Goal: Check status: Check status

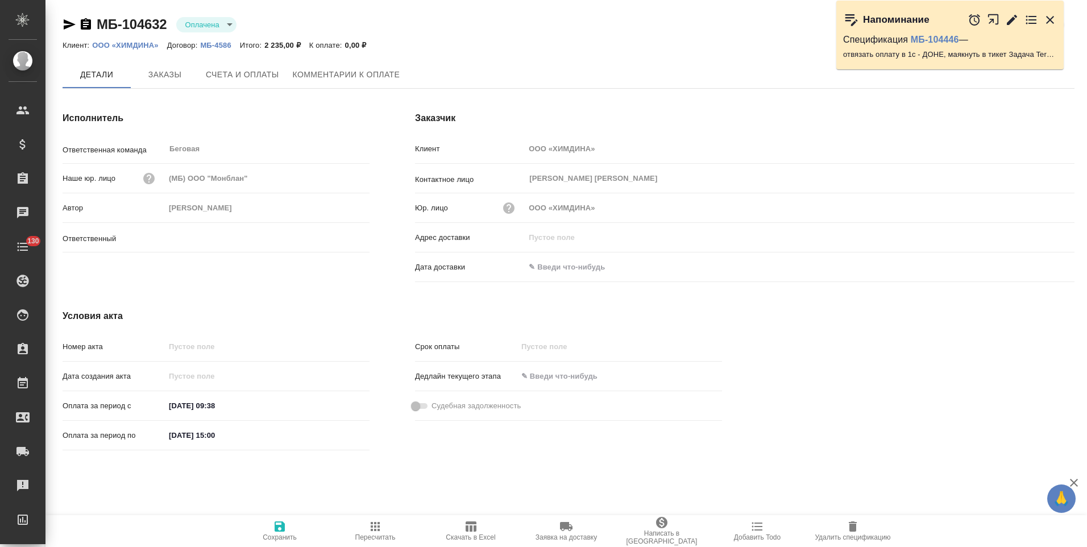
type input "[PERSON_NAME]"
click at [178, 77] on span "Заказы" at bounding box center [165, 75] width 55 height 14
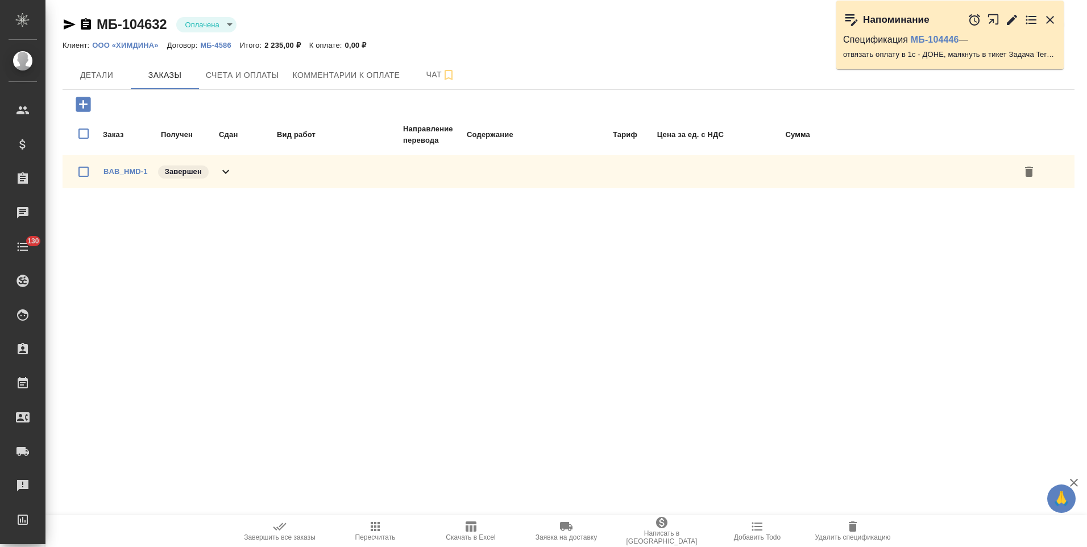
click at [224, 174] on icon at bounding box center [226, 172] width 14 height 14
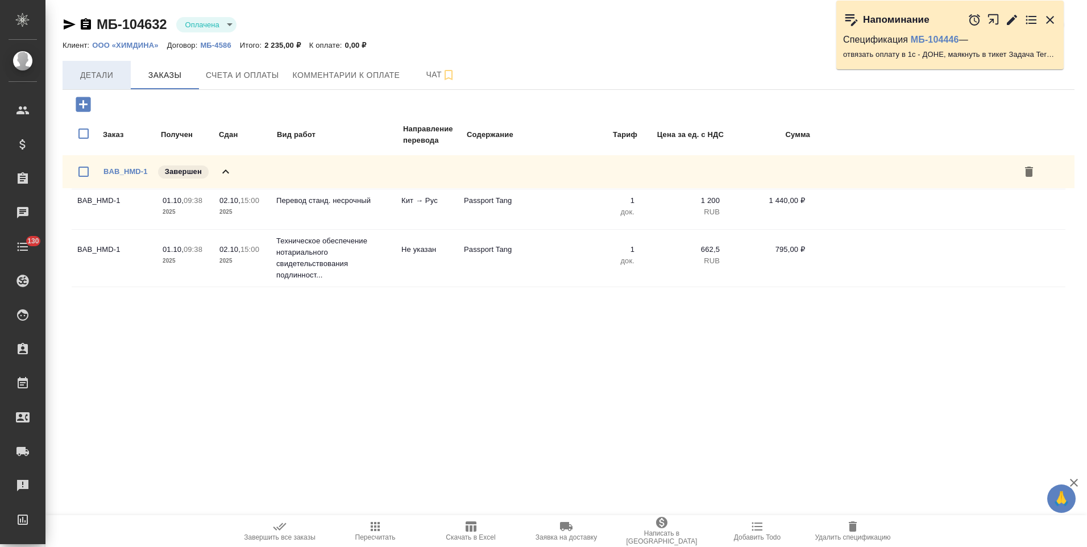
click at [96, 76] on span "Детали" at bounding box center [96, 75] width 55 height 14
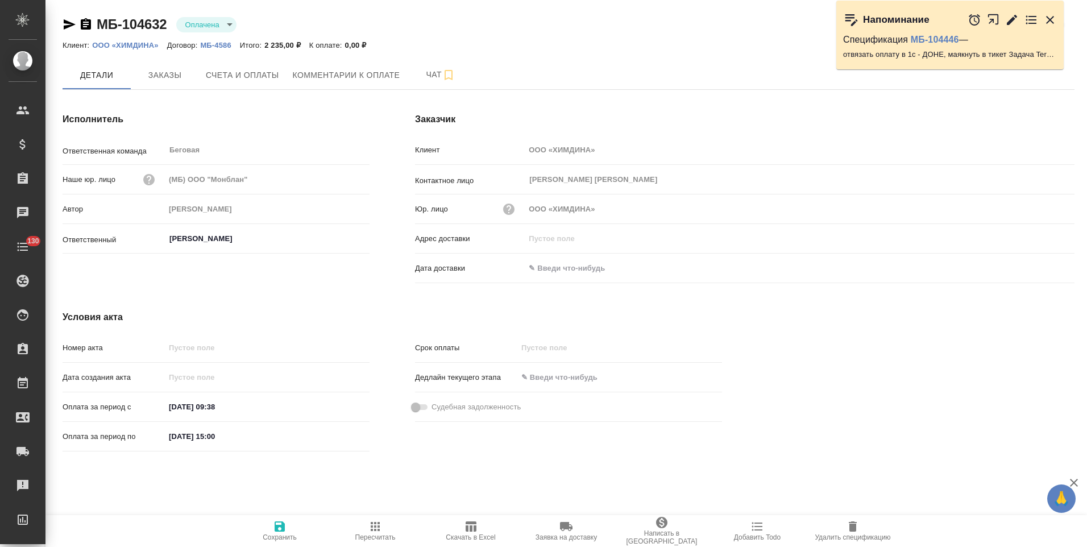
click at [84, 24] on icon "button" at bounding box center [86, 23] width 10 height 11
click at [150, 44] on p "ООО «ХИМДИНА»" at bounding box center [129, 45] width 74 height 9
click at [250, 80] on span "Счета и оплаты" at bounding box center [242, 75] width 73 height 14
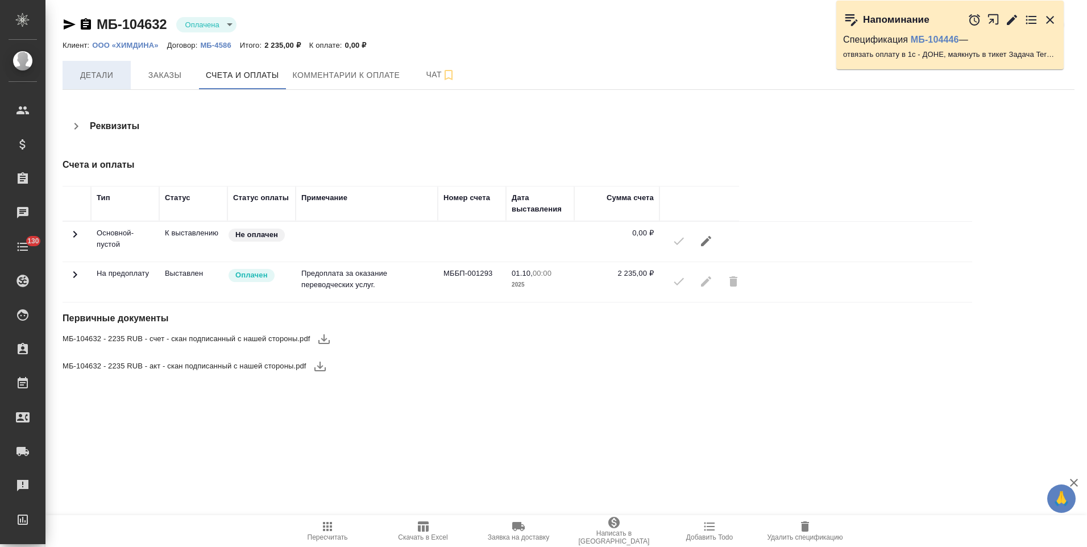
drag, startPoint x: 110, startPoint y: 76, endPoint x: 128, endPoint y: 81, distance: 19.3
click at [110, 76] on span "Детали" at bounding box center [96, 75] width 55 height 14
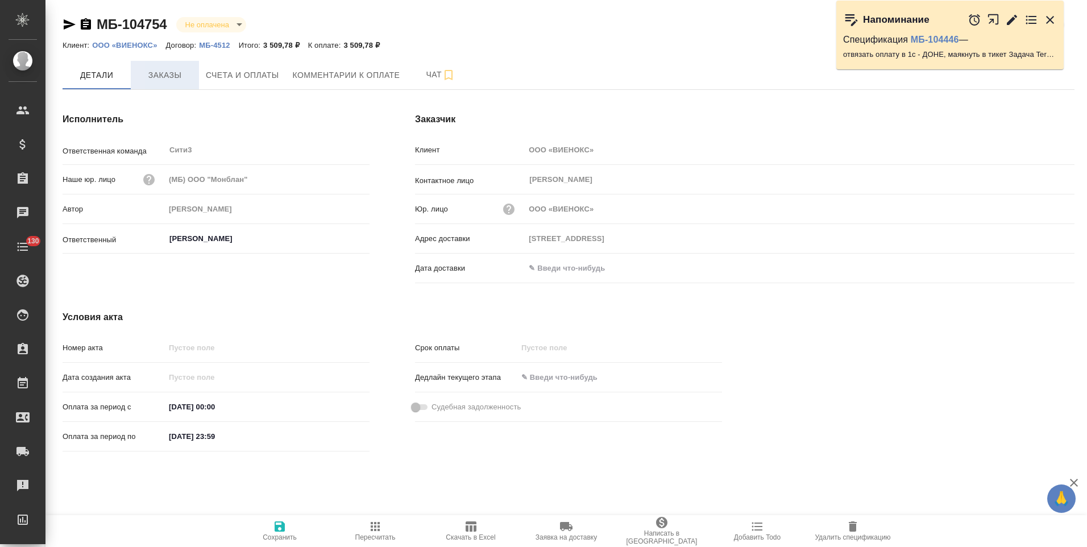
click at [164, 80] on span "Заказы" at bounding box center [165, 75] width 55 height 14
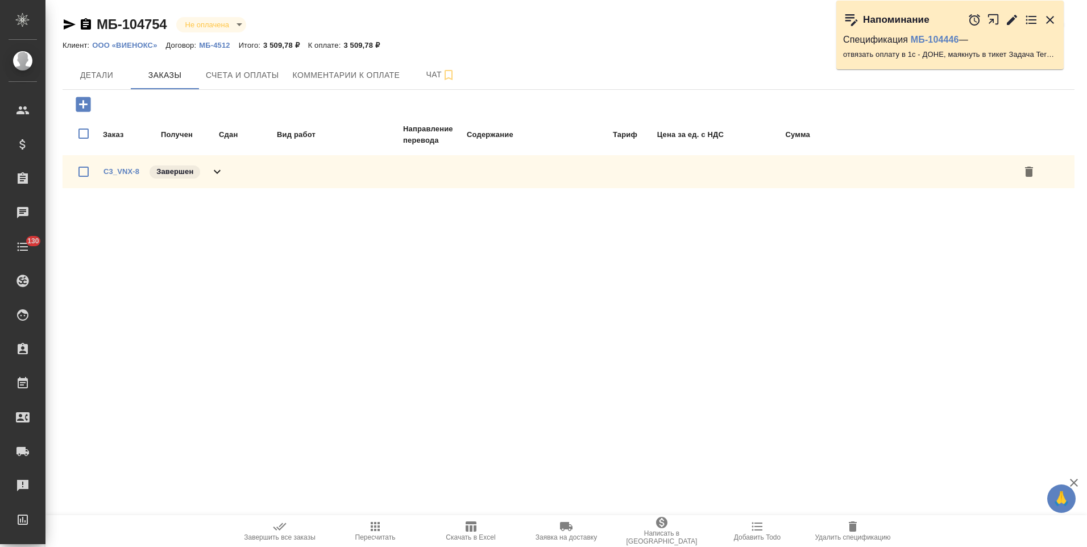
click at [214, 175] on icon at bounding box center [217, 172] width 14 height 14
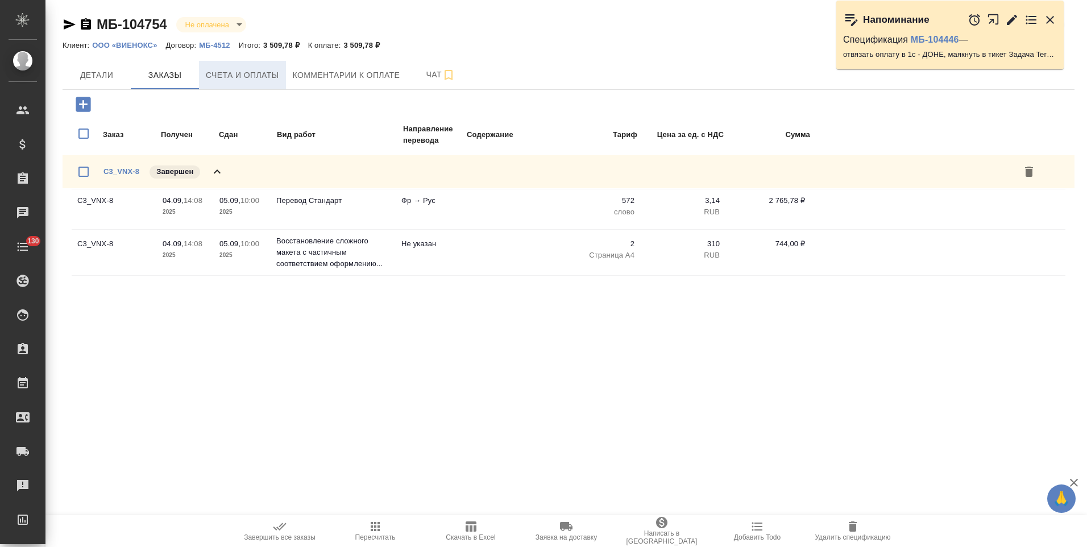
click at [262, 82] on button "Счета и оплаты" at bounding box center [242, 75] width 87 height 28
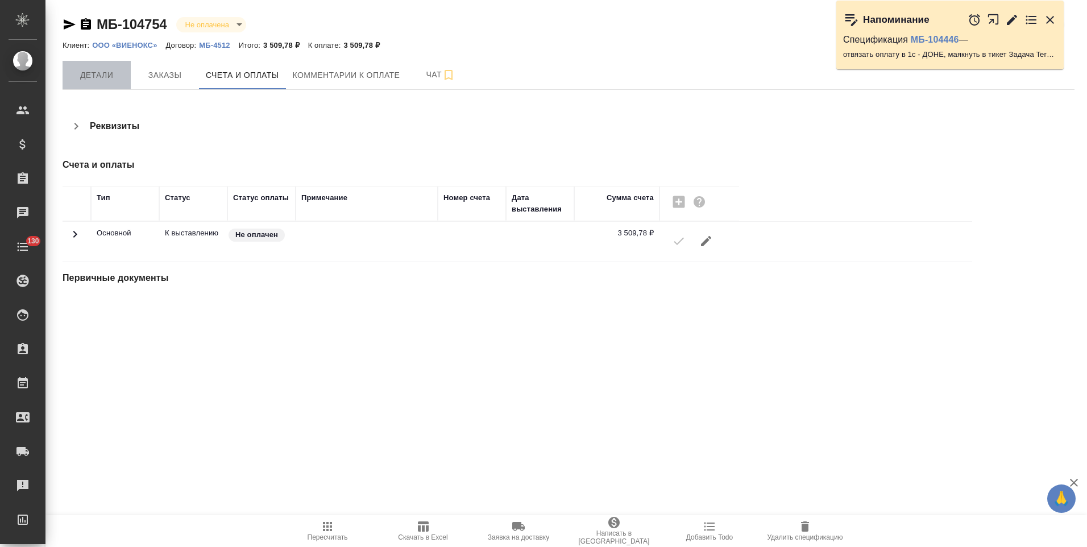
click at [103, 74] on span "Детали" at bounding box center [96, 75] width 55 height 14
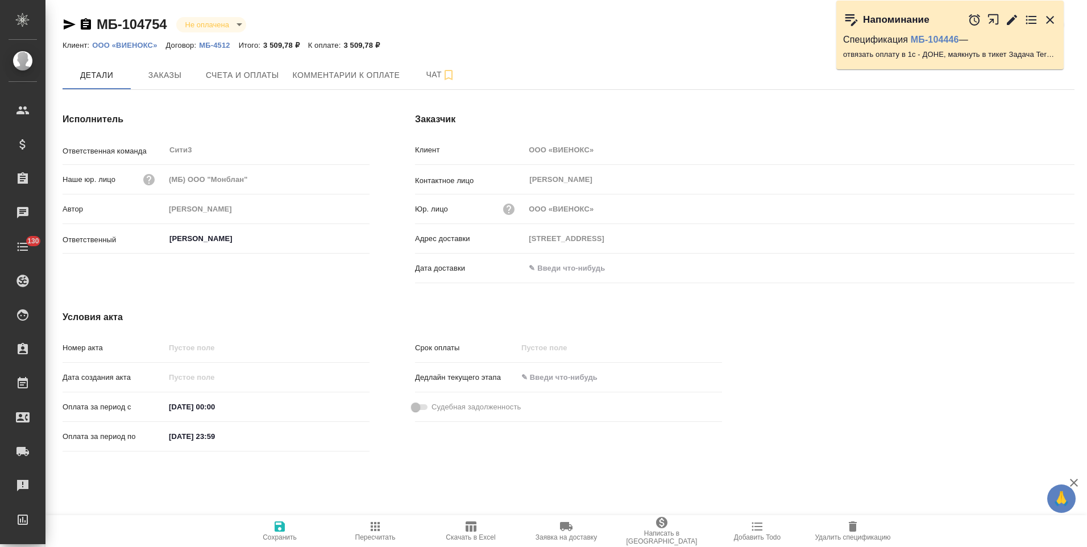
click at [139, 46] on p "ООО «ВИЕНОКС»" at bounding box center [128, 45] width 73 height 9
click at [168, 80] on span "Заказы" at bounding box center [165, 75] width 55 height 14
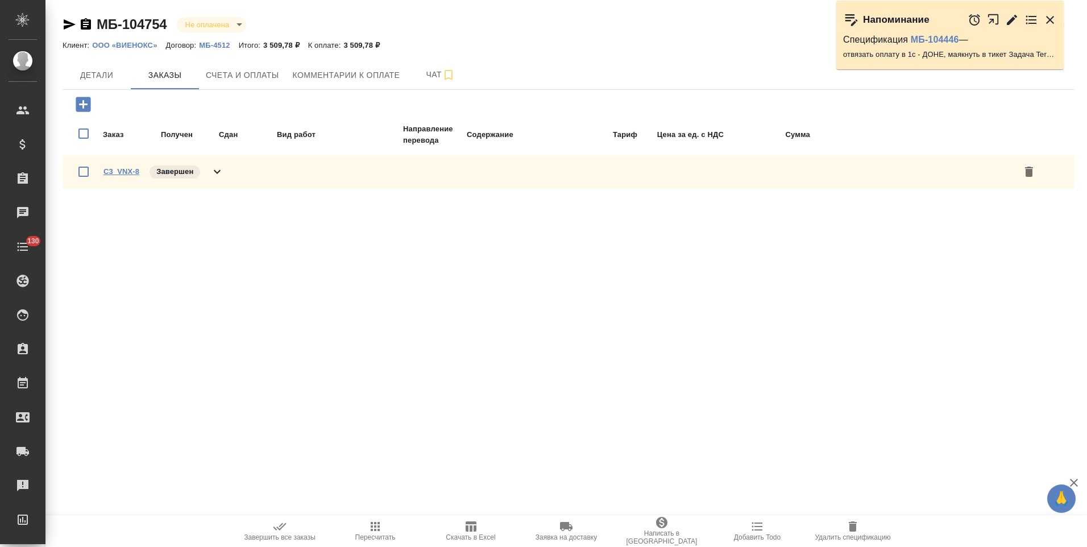
click at [119, 169] on link "C3_VNX-8" at bounding box center [121, 171] width 36 height 9
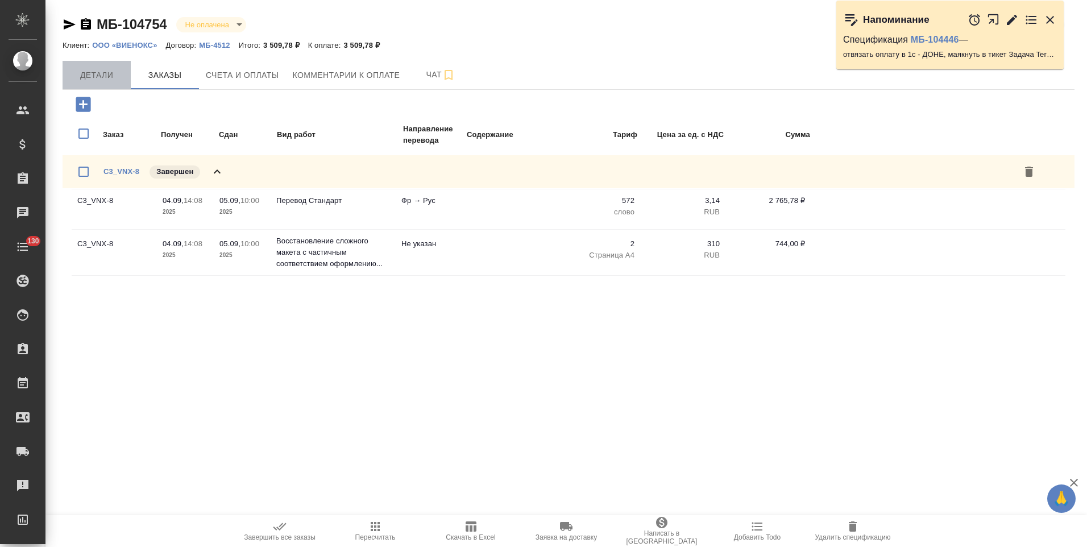
click at [105, 70] on span "Детали" at bounding box center [96, 75] width 55 height 14
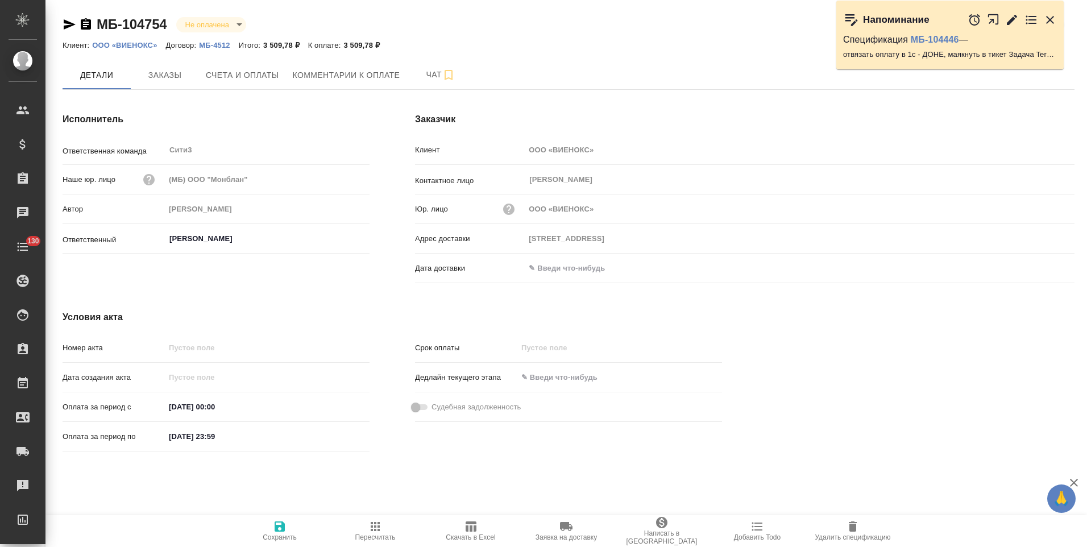
click at [84, 22] on icon "button" at bounding box center [86, 23] width 10 height 11
click at [86, 26] on icon "button" at bounding box center [86, 23] width 10 height 11
click at [214, 45] on p "МБ-4512" at bounding box center [218, 45] width 39 height 9
drag, startPoint x: 235, startPoint y: 73, endPoint x: 215, endPoint y: 78, distance: 20.5
click at [234, 74] on span "Счета и оплаты" at bounding box center [242, 75] width 73 height 14
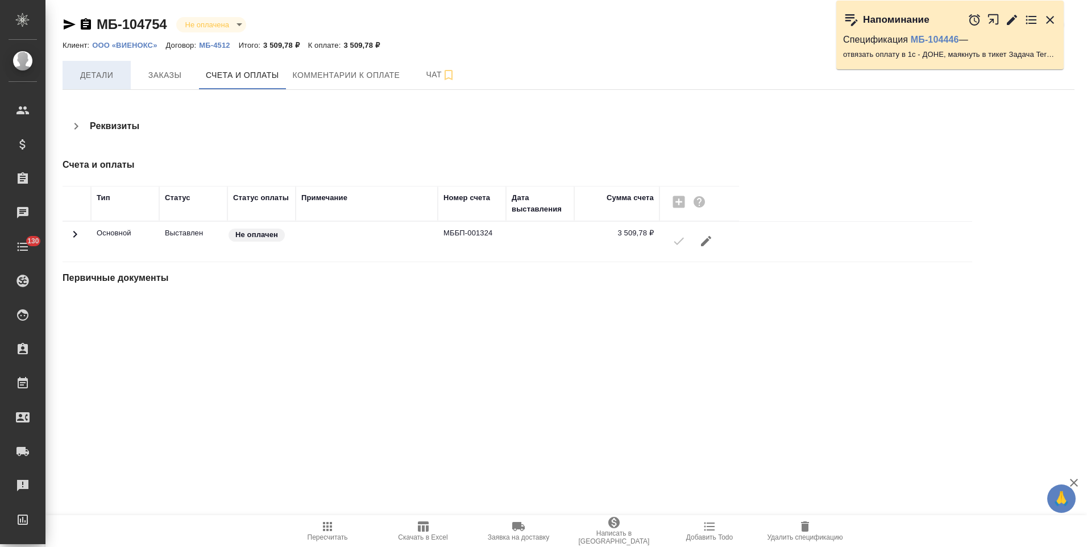
click at [105, 76] on span "Детали" at bounding box center [96, 75] width 55 height 14
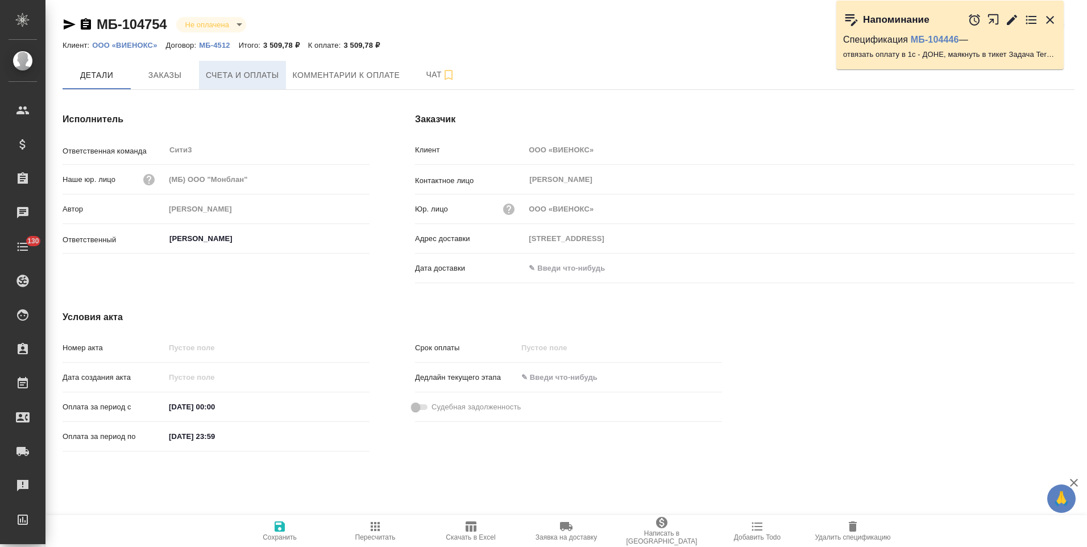
click at [217, 76] on span "Счета и оплаты" at bounding box center [242, 75] width 73 height 14
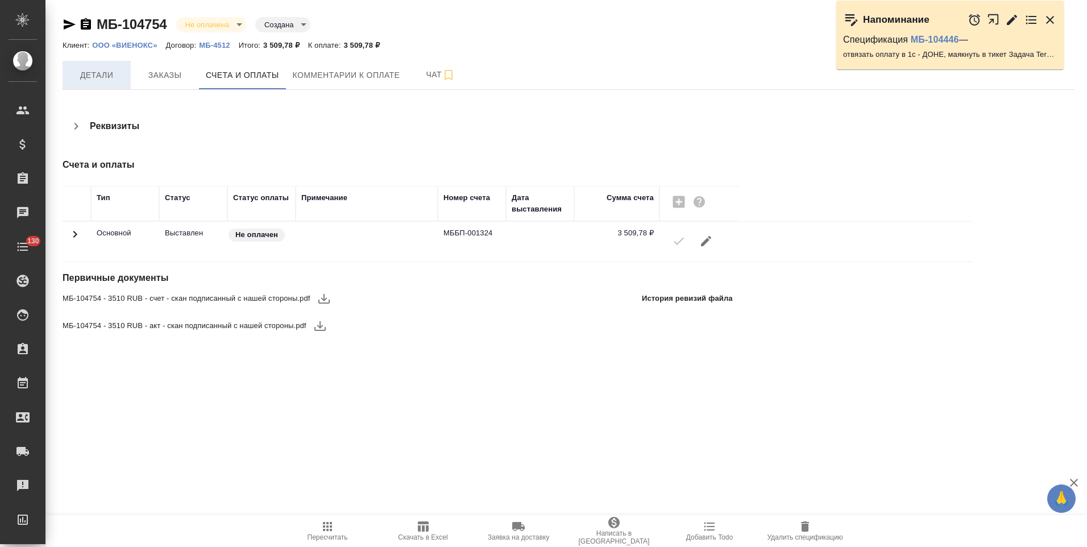
click at [94, 73] on span "Детали" at bounding box center [96, 75] width 55 height 14
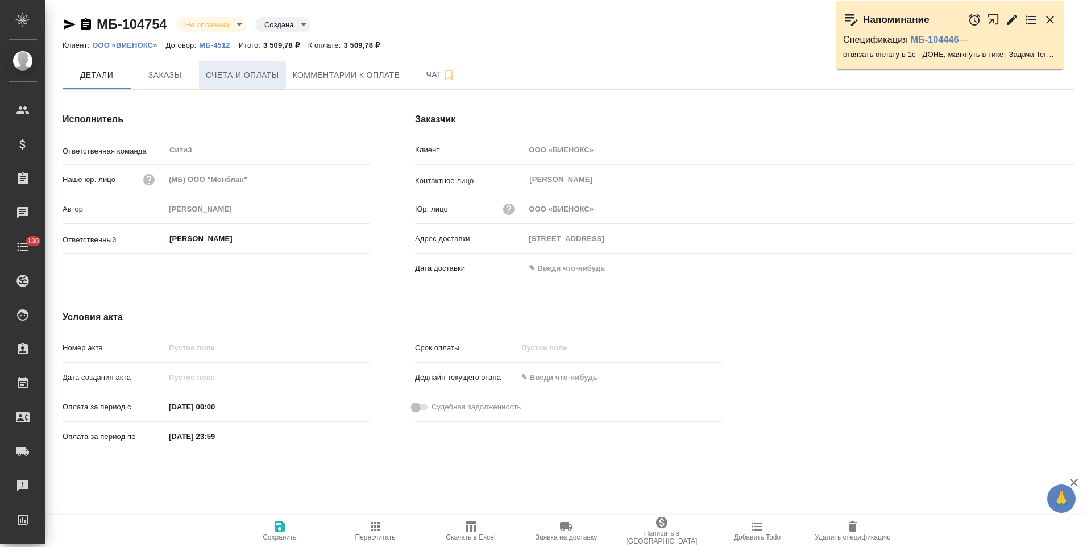
drag, startPoint x: 226, startPoint y: 74, endPoint x: 229, endPoint y: 81, distance: 7.6
click at [226, 74] on span "Счета и оплаты" at bounding box center [242, 75] width 73 height 14
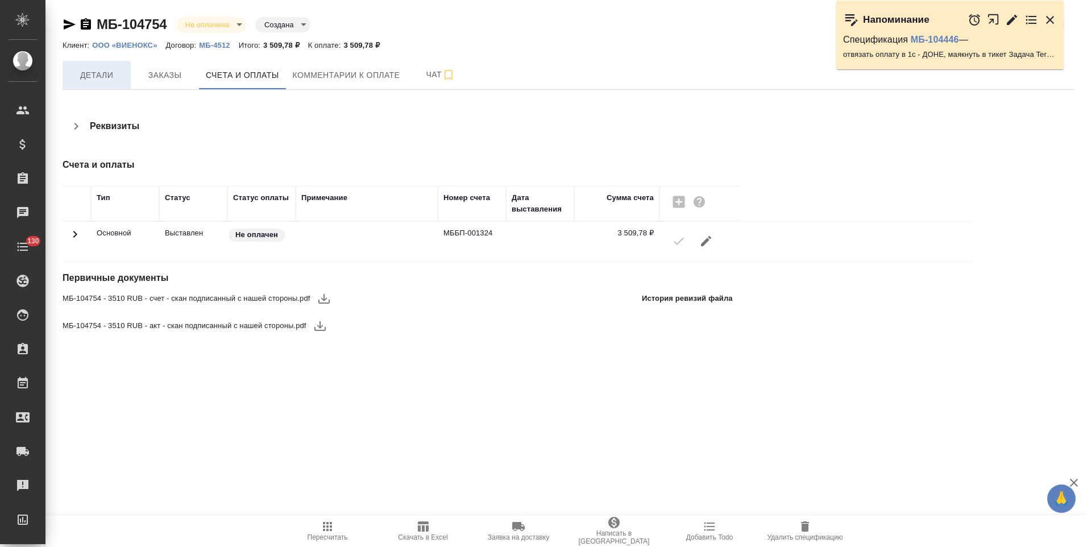
click at [103, 83] on button "Детали" at bounding box center [97, 75] width 68 height 28
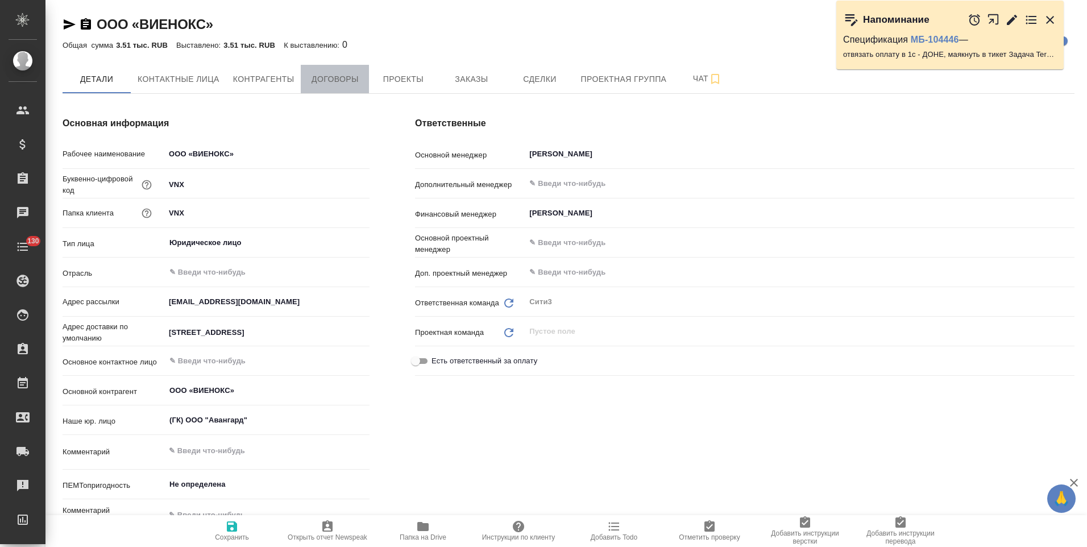
click at [321, 81] on span "Договоры" at bounding box center [334, 79] width 55 height 14
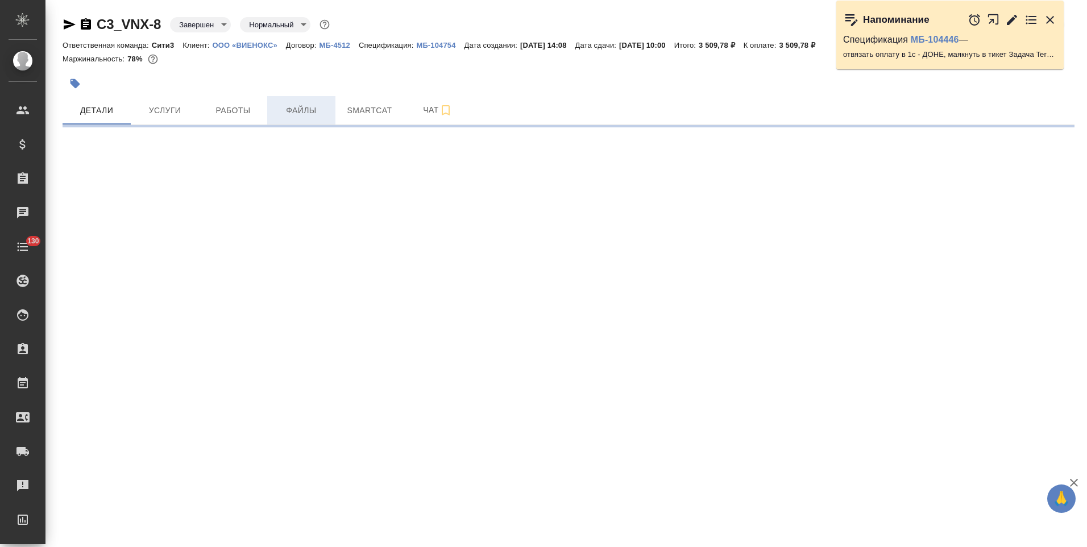
select select "RU"
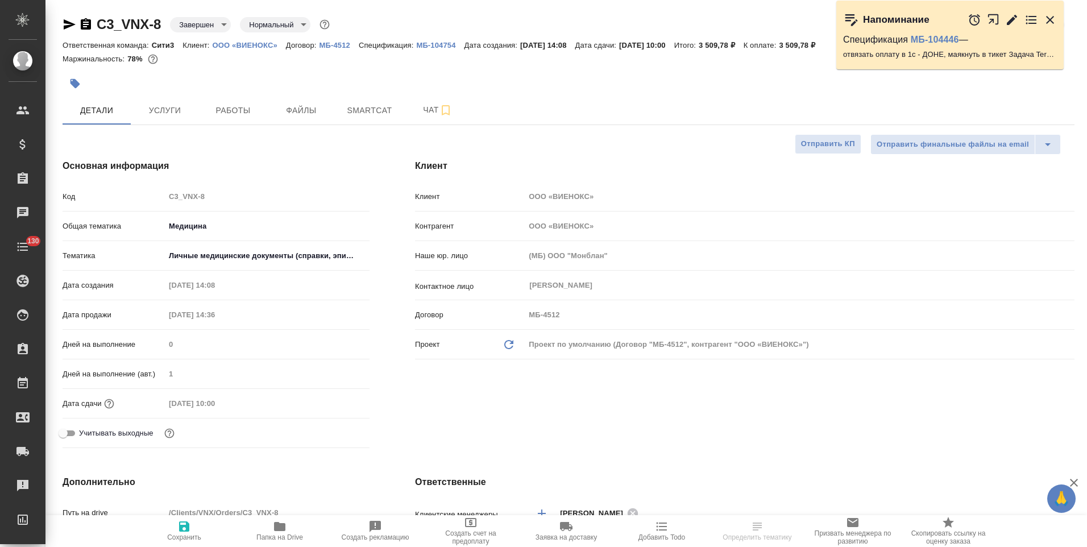
type textarea "x"
click at [89, 24] on icon "button" at bounding box center [86, 23] width 10 height 11
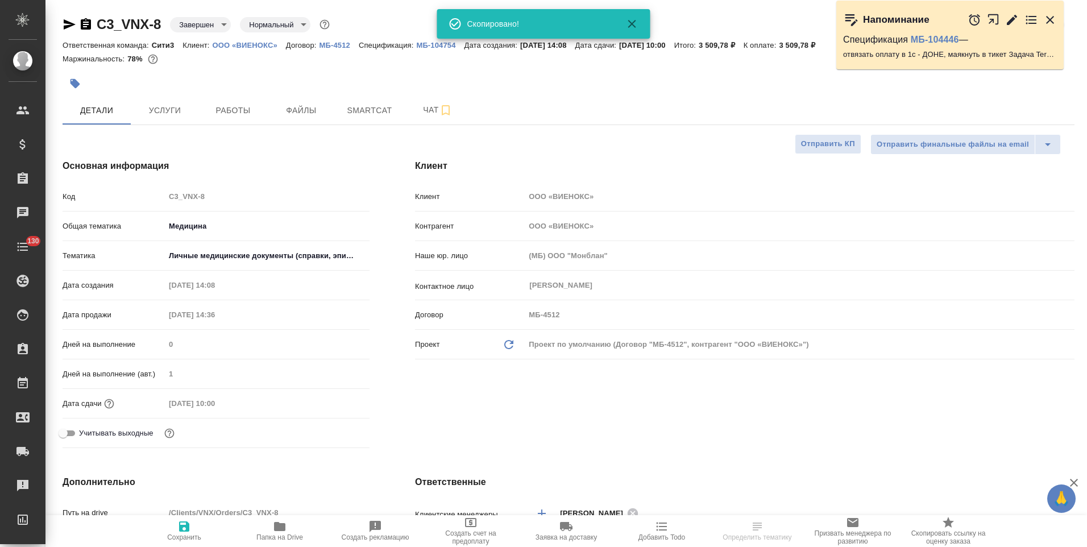
type textarea "x"
select select "RU"
type textarea "x"
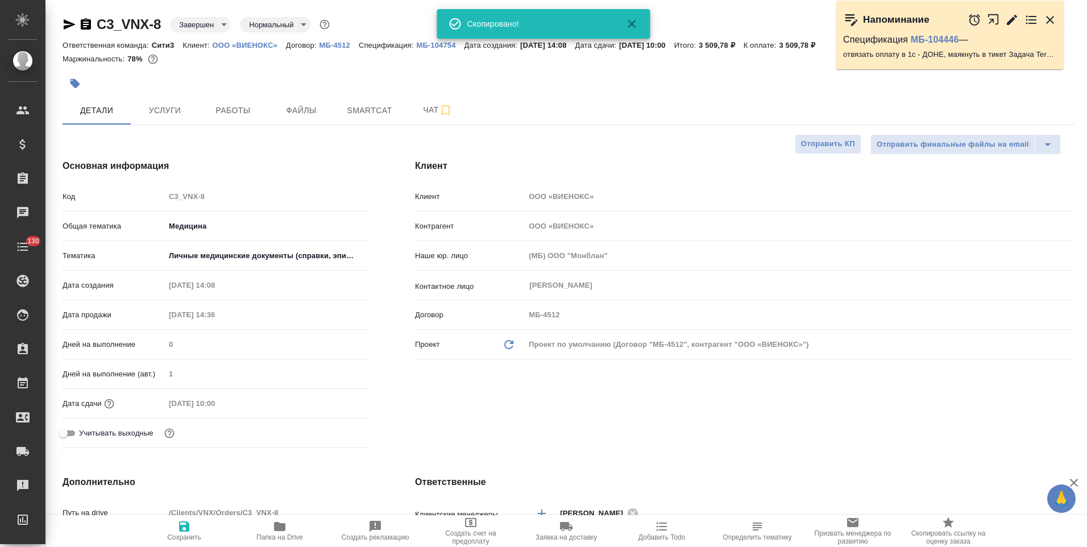
type textarea "x"
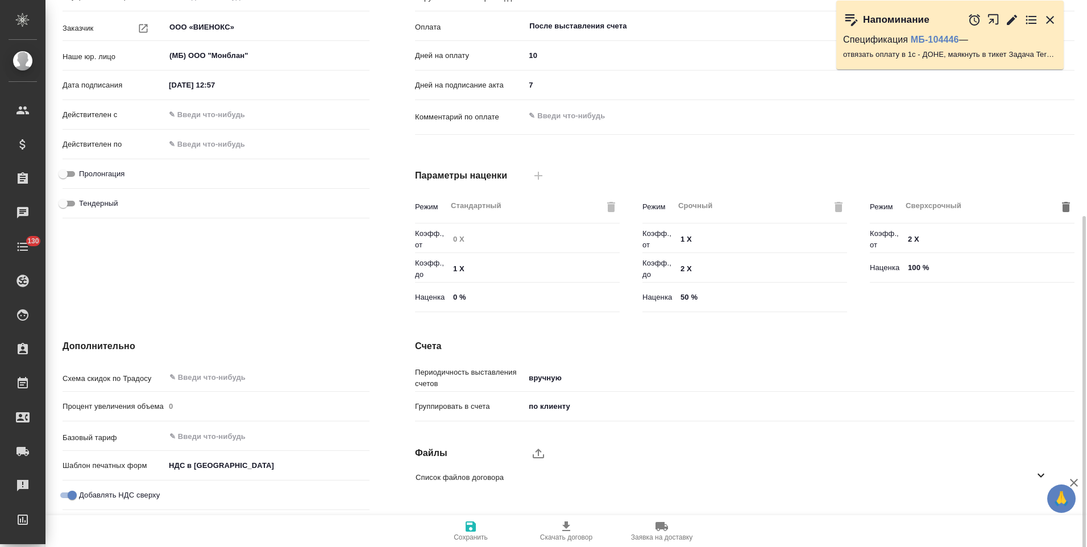
scroll to position [226, 0]
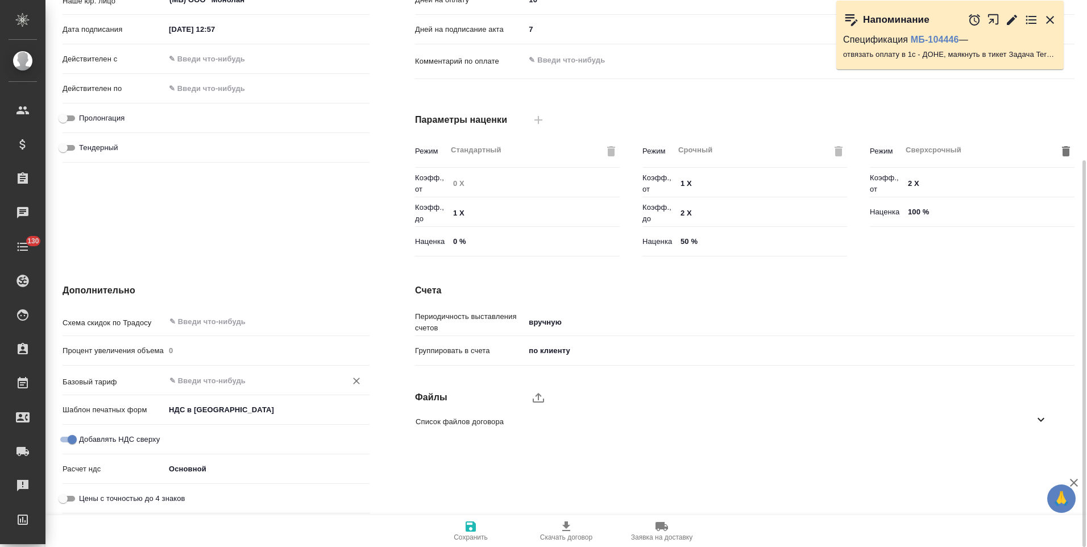
click at [234, 379] on input "text" at bounding box center [248, 380] width 160 height 14
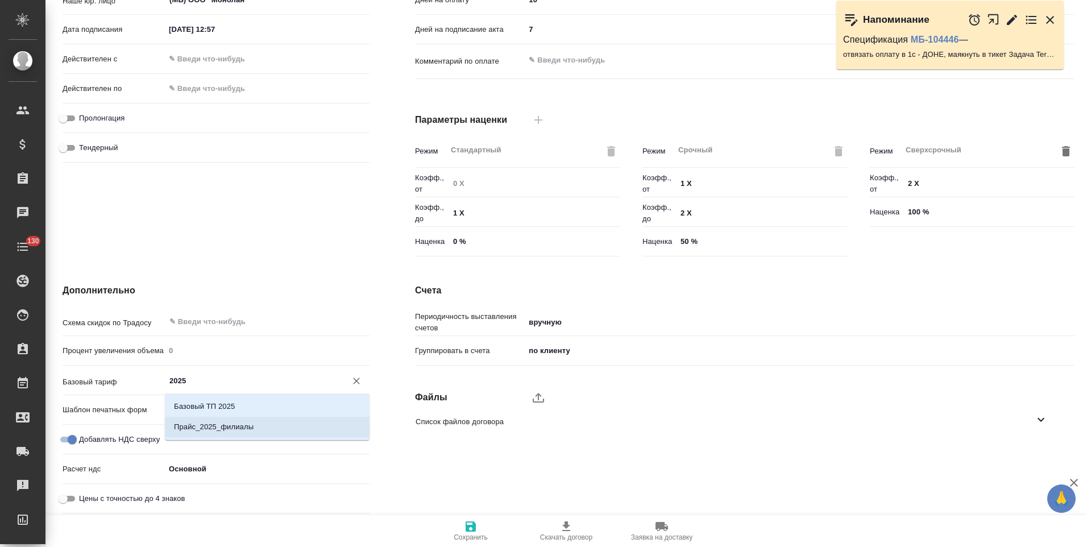
click at [240, 422] on p "Прайс_2025_филиалы" at bounding box center [214, 426] width 80 height 11
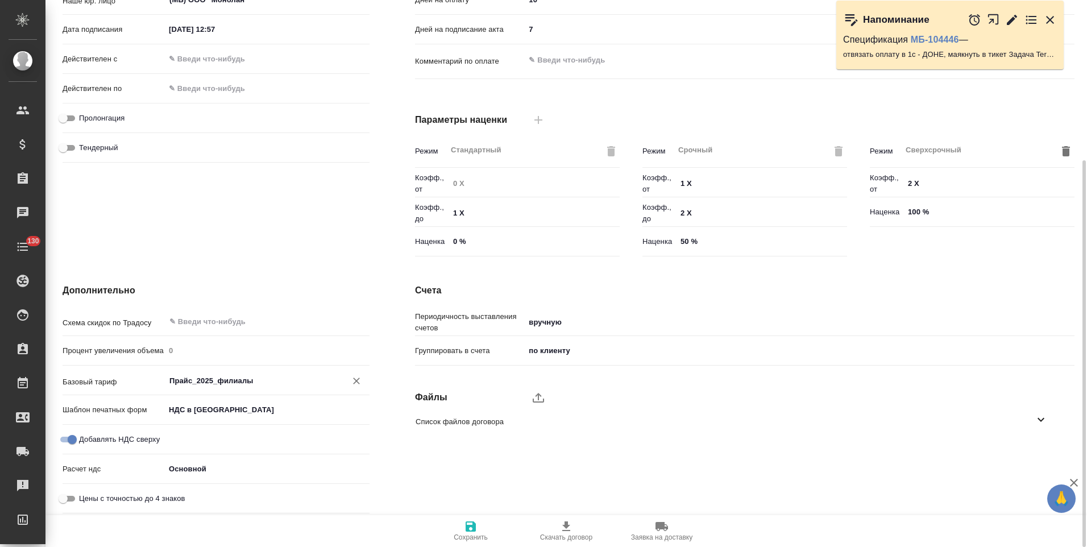
type input "Прайс_2025_филиалы"
click at [472, 535] on span "Сохранить" at bounding box center [471, 537] width 34 height 8
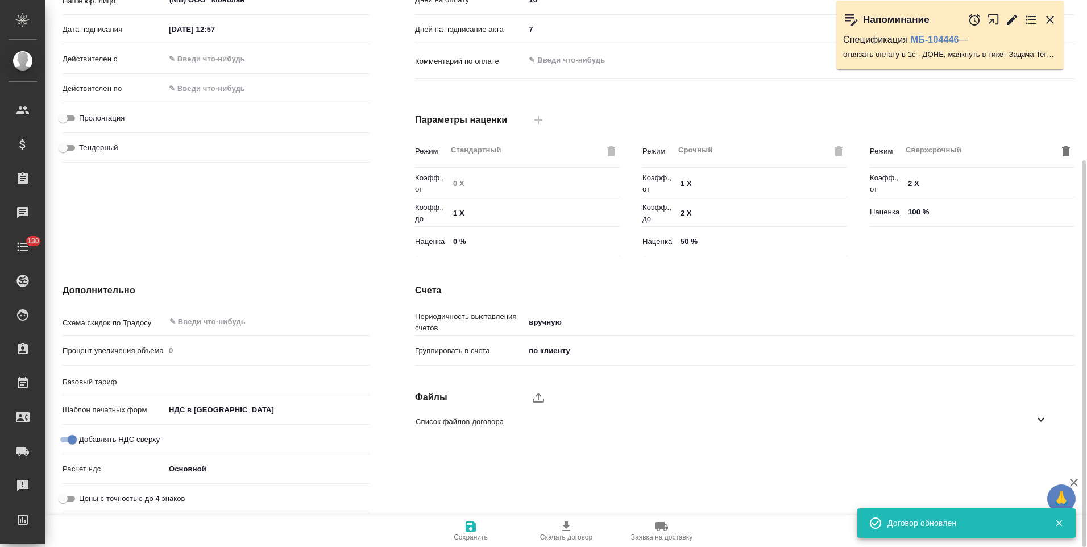
type input "Прайс_2025_филиалы"
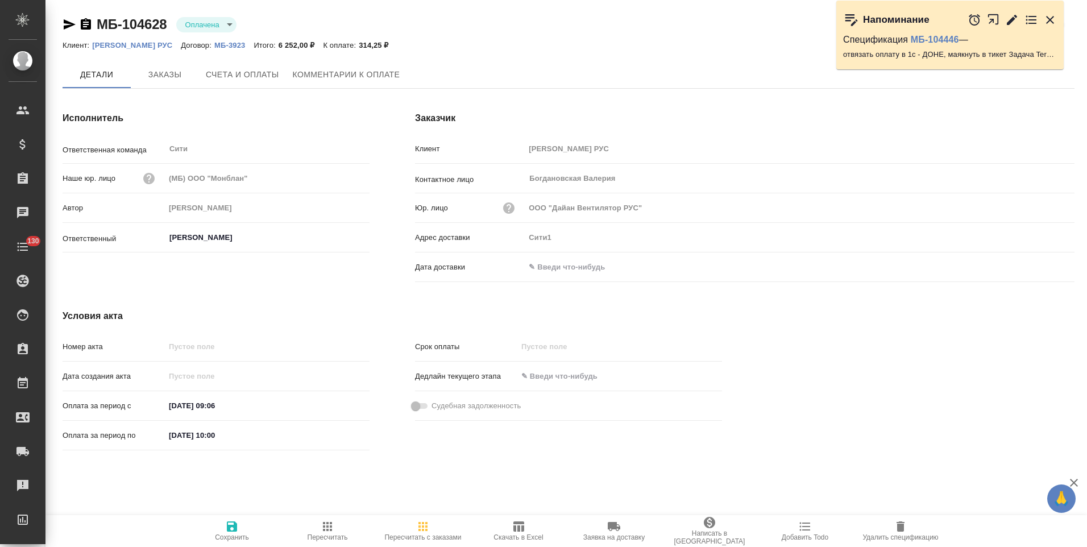
click at [176, 70] on span "Заказы" at bounding box center [165, 75] width 55 height 14
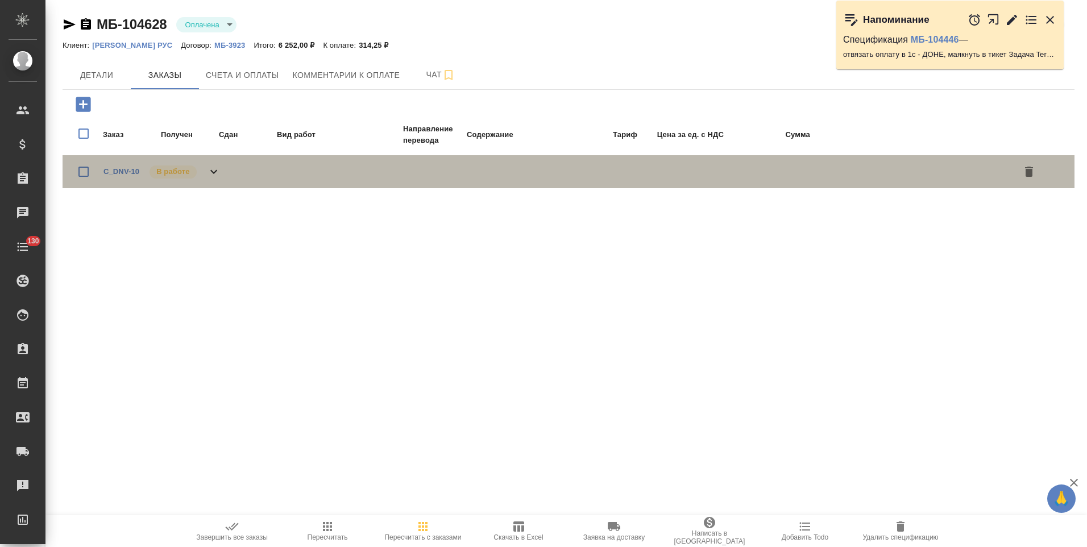
click at [216, 169] on icon at bounding box center [214, 172] width 14 height 14
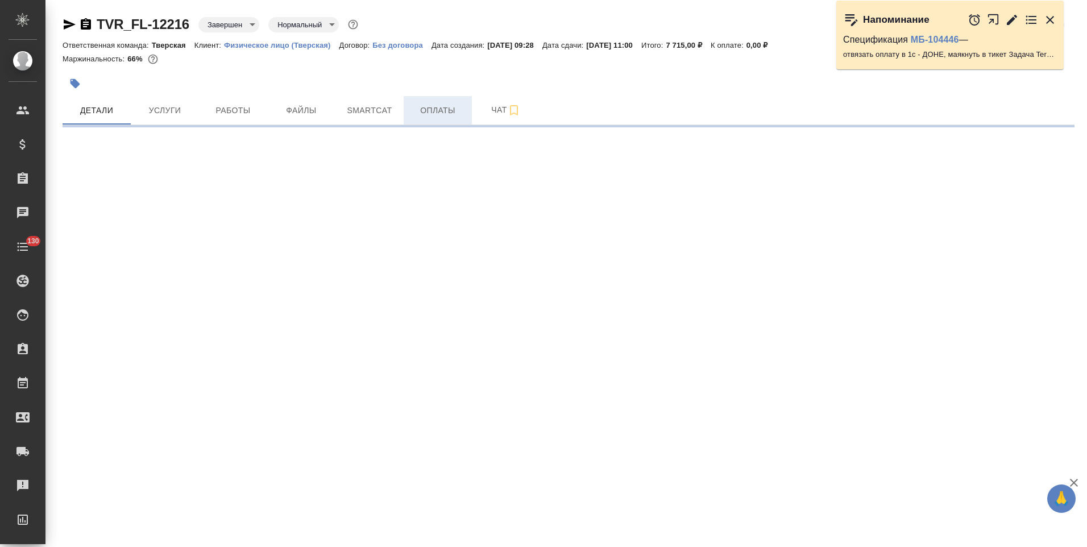
select select "RU"
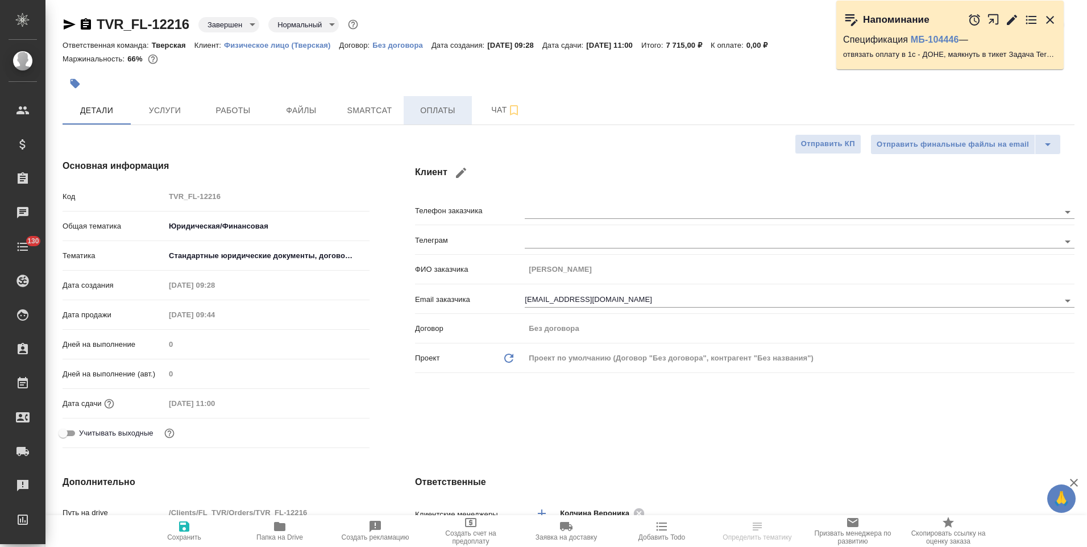
type textarea "x"
click at [455, 116] on span "Оплаты" at bounding box center [437, 110] width 55 height 14
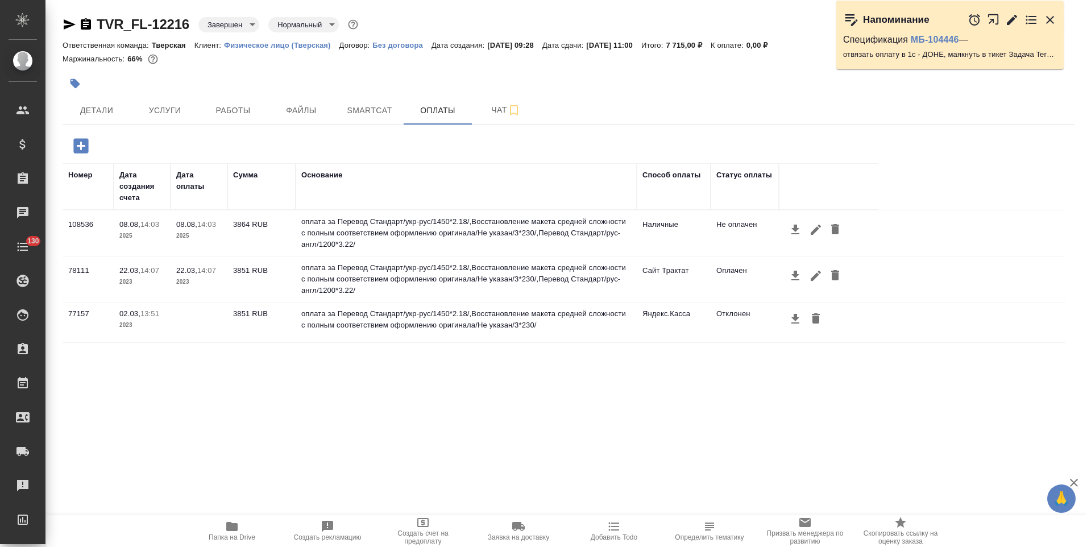
drag, startPoint x: 83, startPoint y: 22, endPoint x: 134, endPoint y: 2, distance: 54.9
click at [83, 22] on icon "button" at bounding box center [86, 23] width 10 height 11
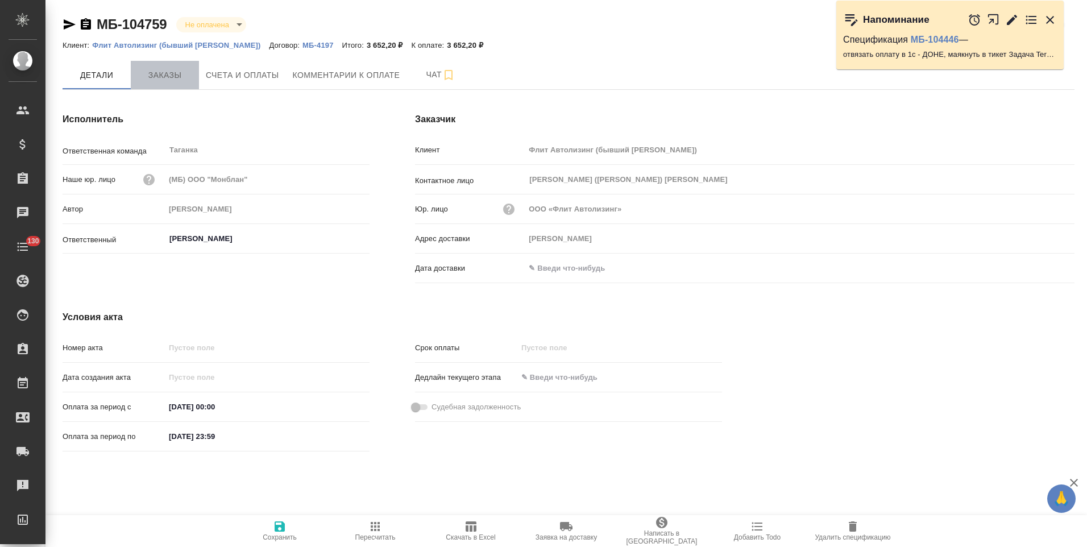
click at [166, 80] on span "Заказы" at bounding box center [165, 75] width 55 height 14
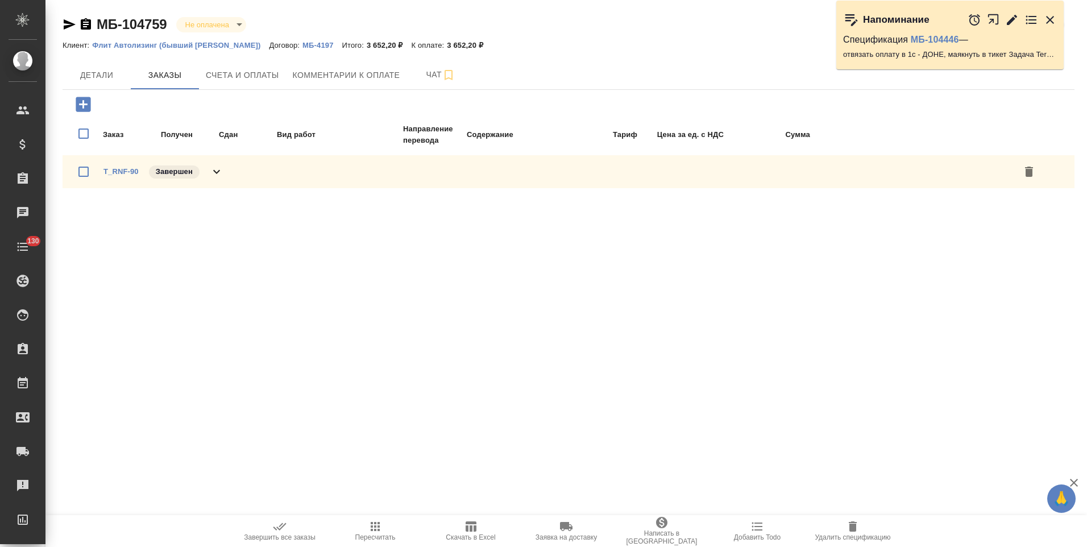
click at [228, 173] on div "T_RNF-90 Завершен" at bounding box center [569, 171] width 1012 height 33
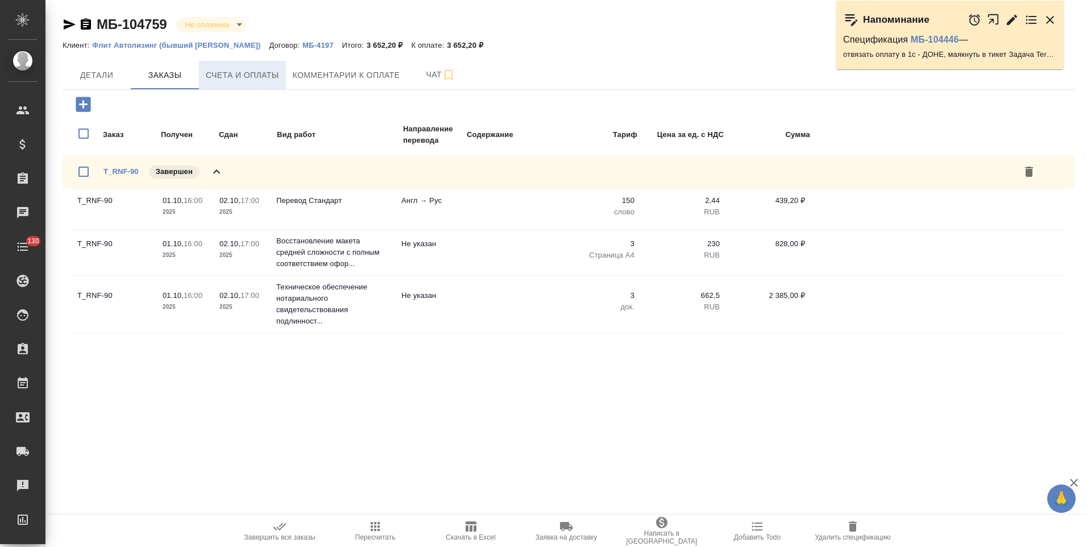
click at [237, 72] on span "Счета и оплаты" at bounding box center [242, 75] width 73 height 14
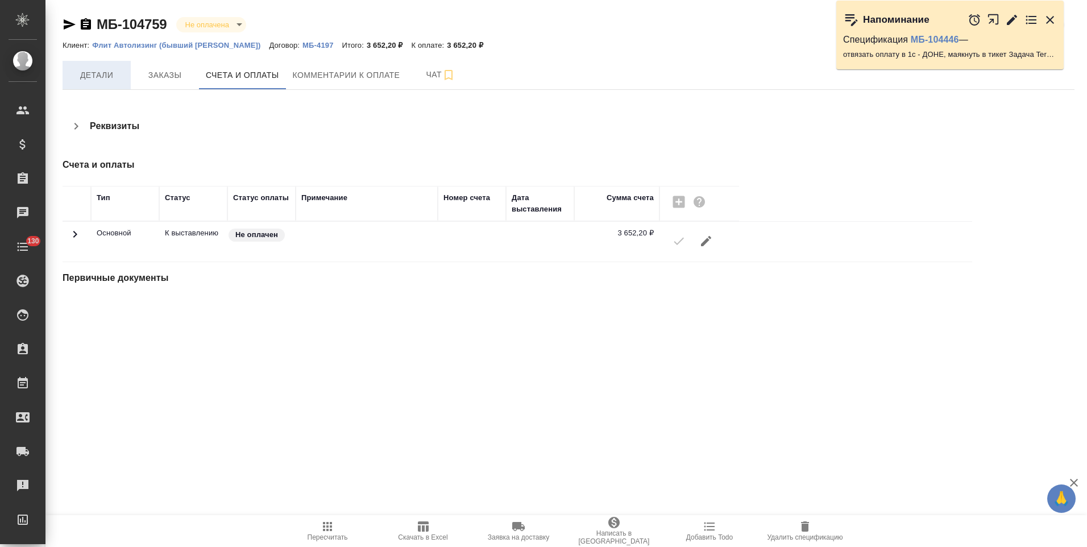
click at [99, 69] on span "Детали" at bounding box center [96, 75] width 55 height 14
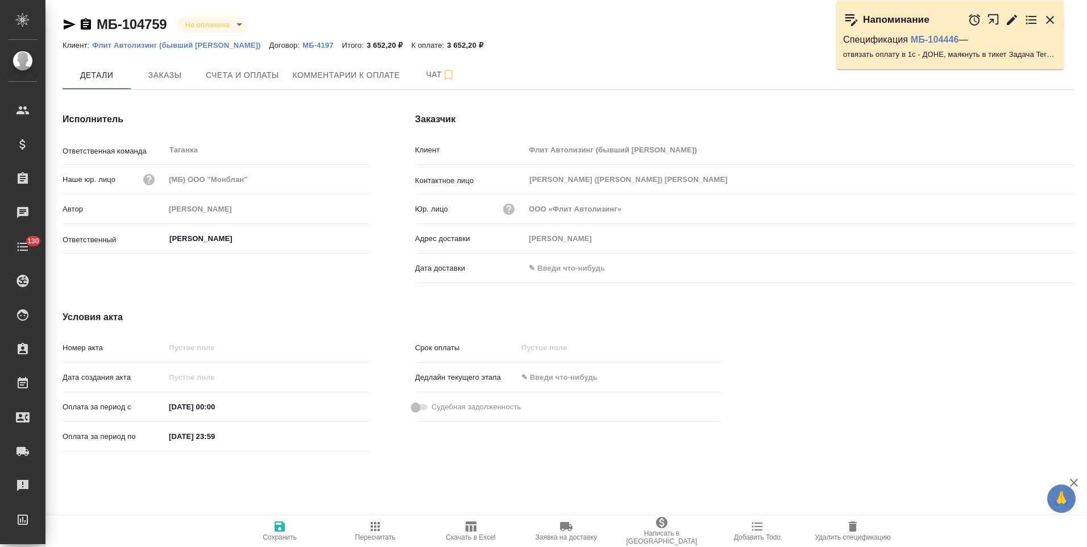
click at [302, 45] on p "МБ-4197" at bounding box center [321, 45] width 39 height 9
click at [87, 25] on icon "button" at bounding box center [86, 23] width 10 height 11
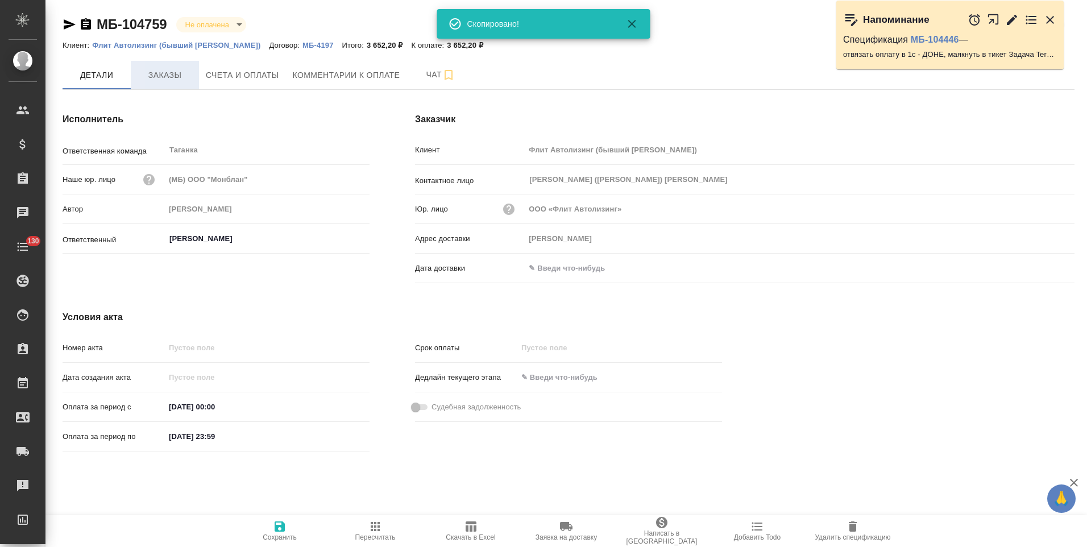
click at [155, 73] on span "Заказы" at bounding box center [165, 75] width 55 height 14
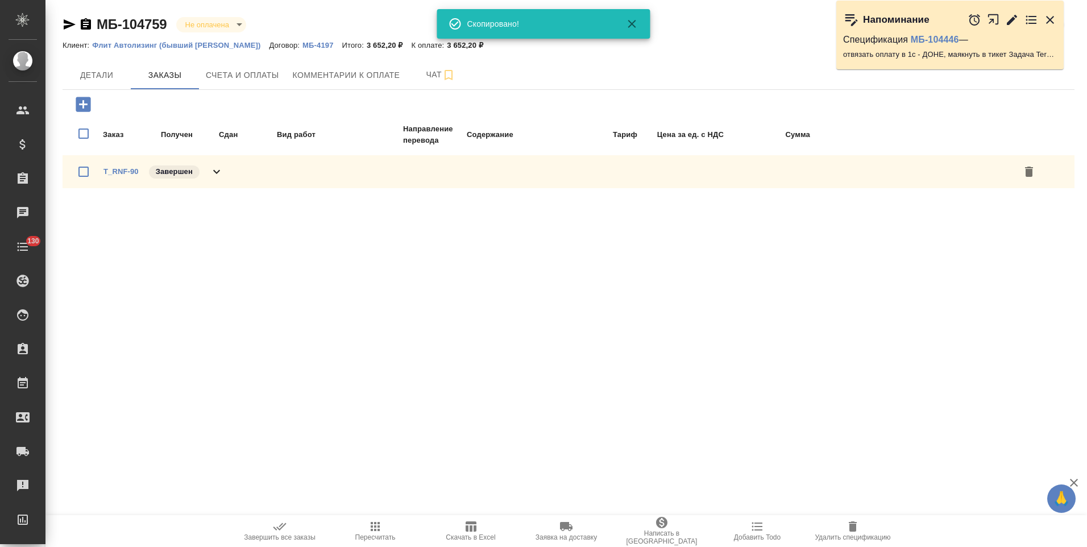
click at [227, 177] on div "T_RNF-90 Завершен" at bounding box center [569, 171] width 1012 height 33
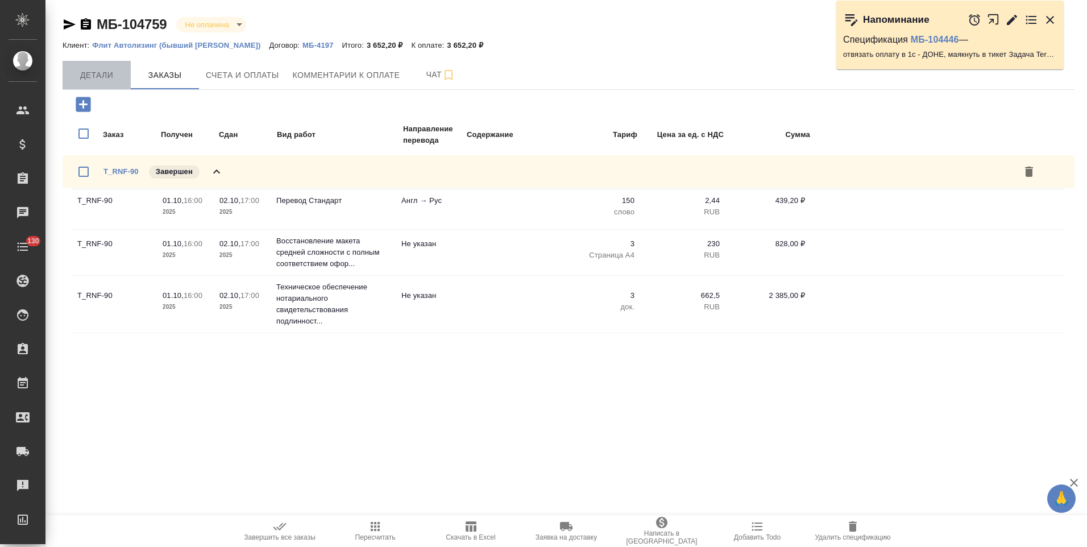
click at [93, 78] on span "Детали" at bounding box center [96, 75] width 55 height 14
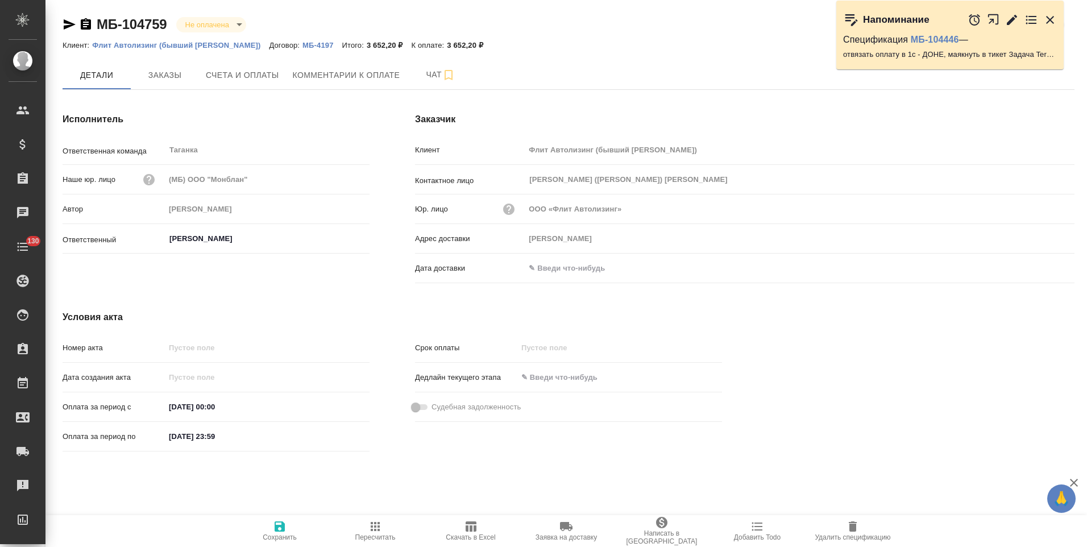
click at [302, 47] on p "МБ-4197" at bounding box center [321, 45] width 39 height 9
click at [225, 45] on p "Флит Автолизинг (бывший РНЛ Лизинг)" at bounding box center [180, 45] width 177 height 9
click at [253, 73] on span "Счета и оплаты" at bounding box center [242, 75] width 73 height 14
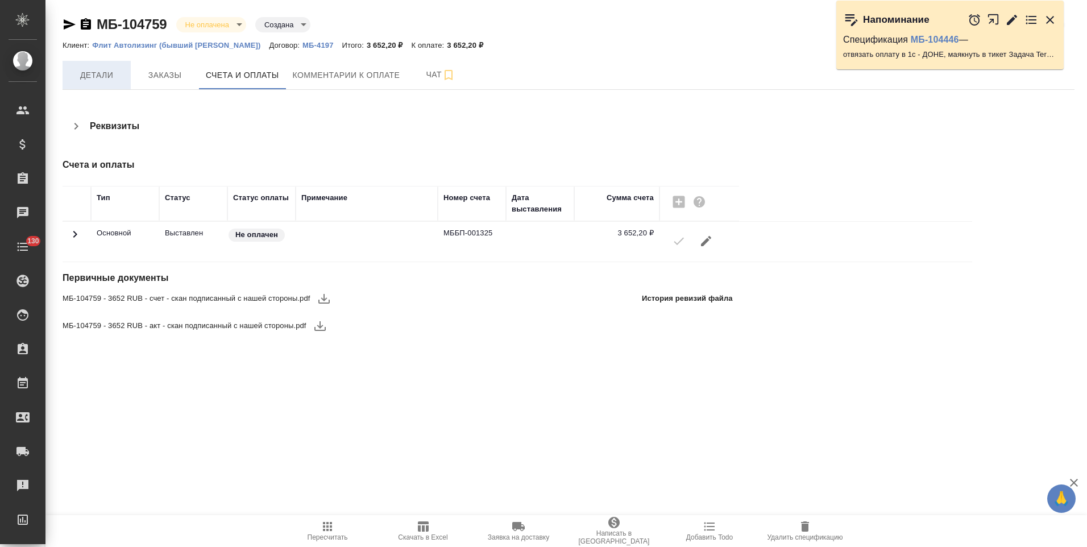
click at [79, 78] on span "Детали" at bounding box center [96, 75] width 55 height 14
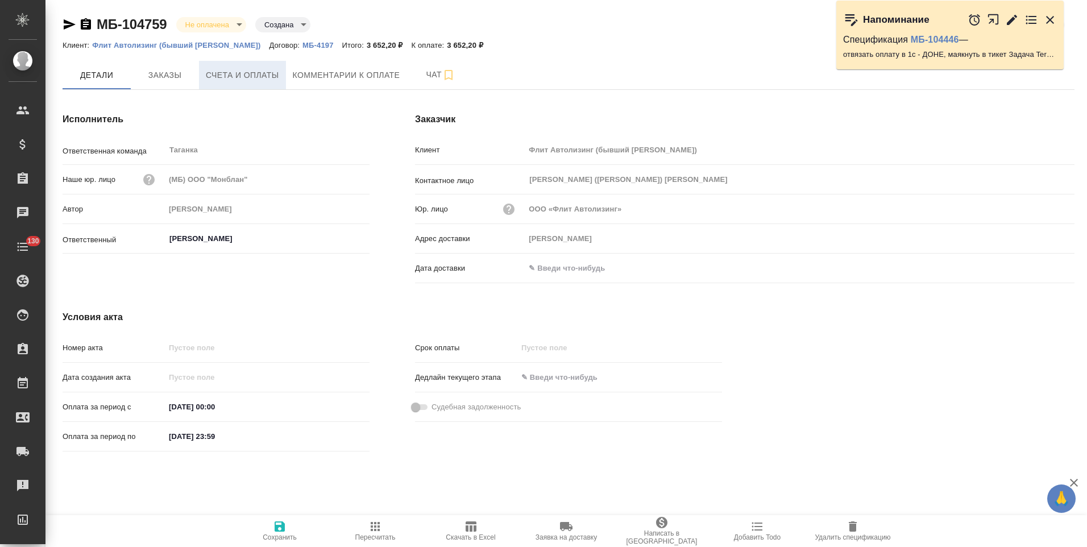
click at [251, 69] on span "Счета и оплаты" at bounding box center [242, 75] width 73 height 14
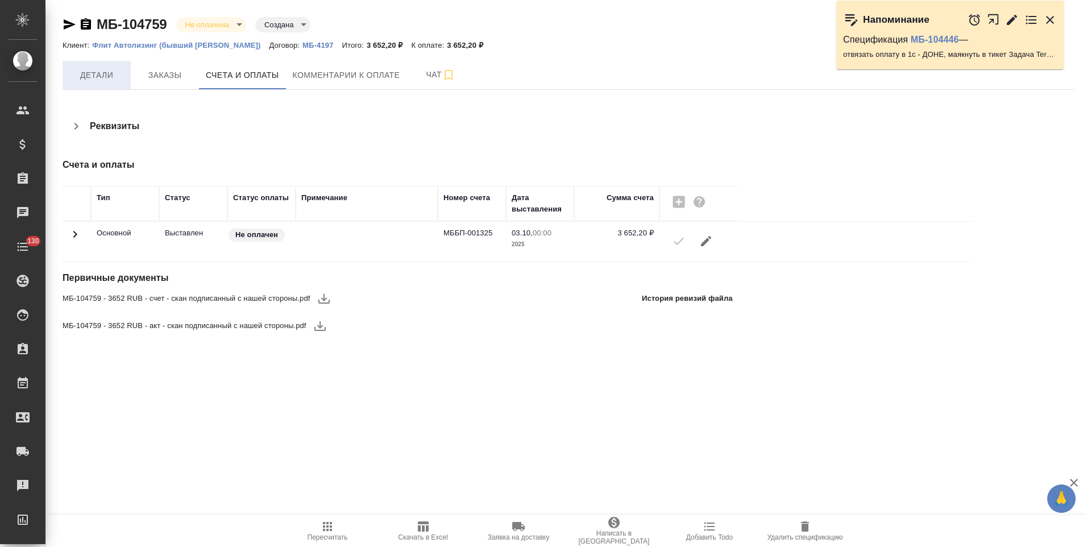
click at [107, 66] on button "Детали" at bounding box center [97, 75] width 68 height 28
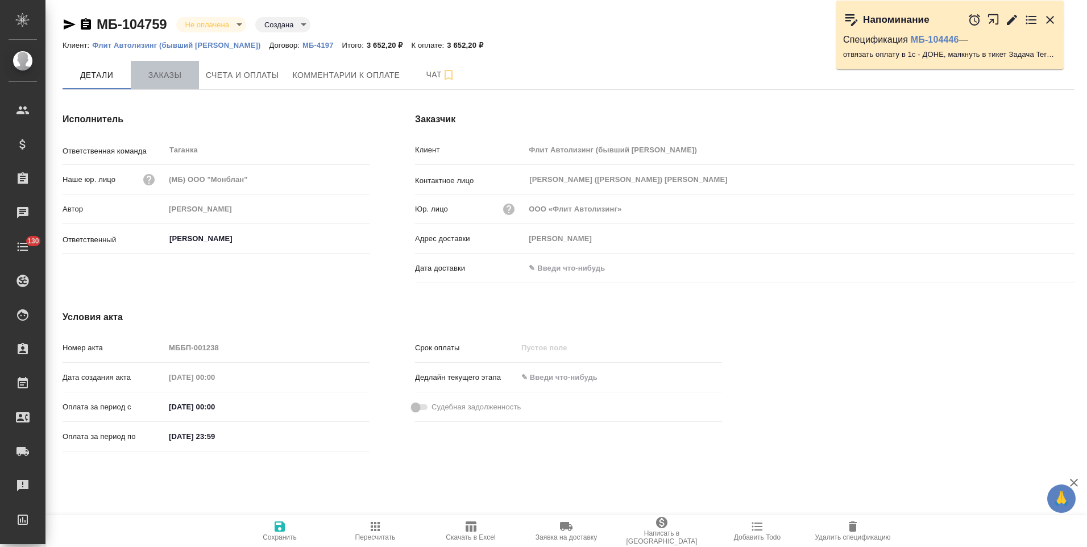
click at [185, 78] on span "Заказы" at bounding box center [165, 75] width 55 height 14
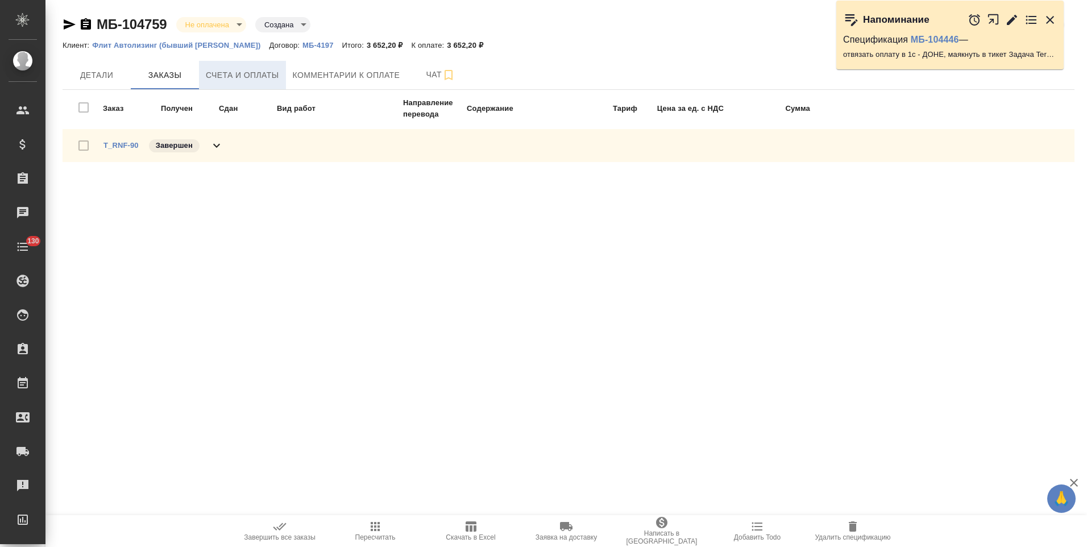
click at [278, 79] on span "Счета и оплаты" at bounding box center [242, 75] width 73 height 14
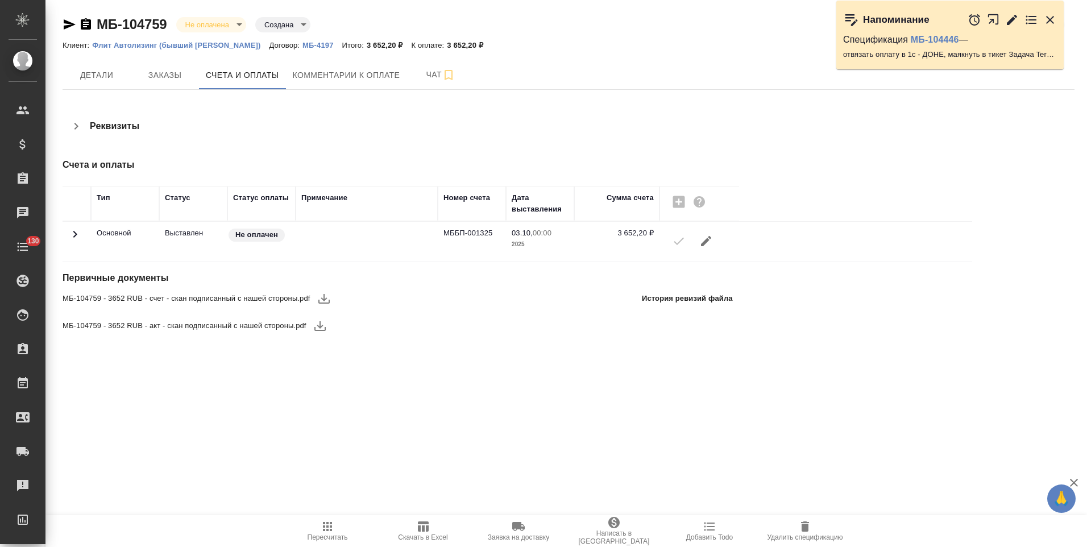
drag, startPoint x: 111, startPoint y: 88, endPoint x: 491, endPoint y: 201, distance: 396.9
click at [109, 84] on button "Детали" at bounding box center [97, 75] width 68 height 28
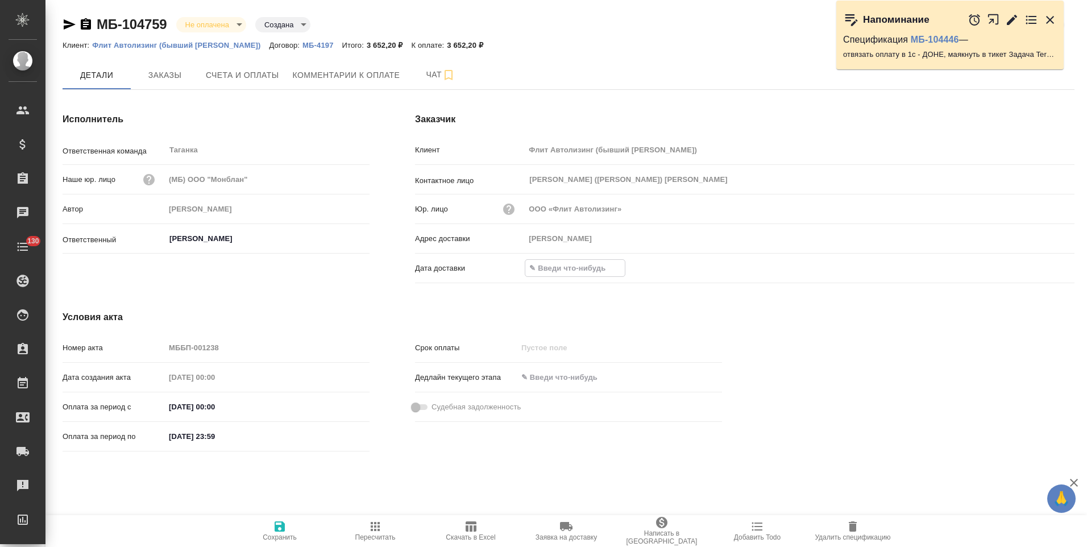
click at [562, 264] on input "text" at bounding box center [574, 268] width 99 height 16
click at [1038, 268] on icon "button" at bounding box center [1041, 268] width 14 height 14
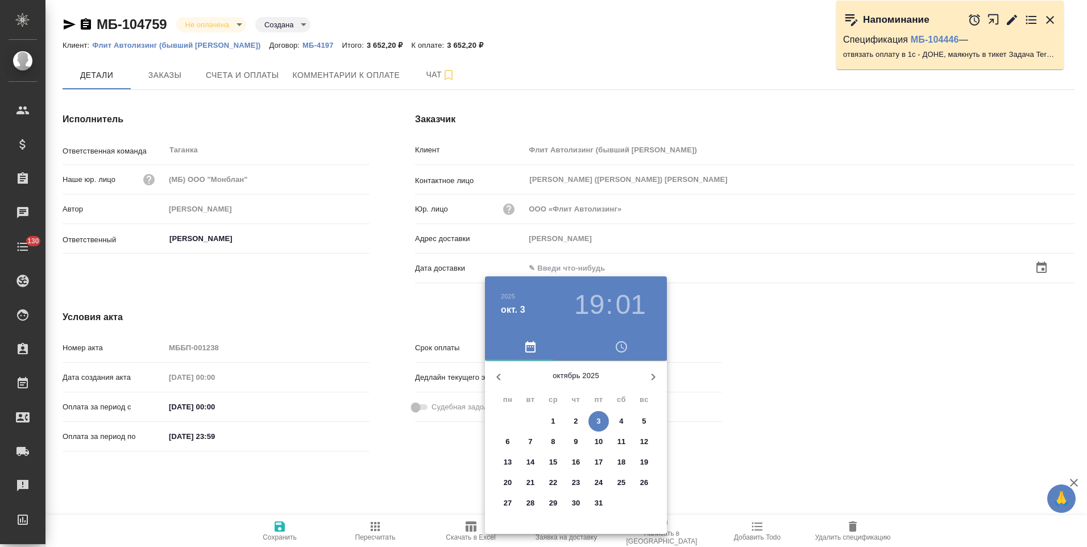
click at [597, 422] on p "3" at bounding box center [598, 420] width 4 height 11
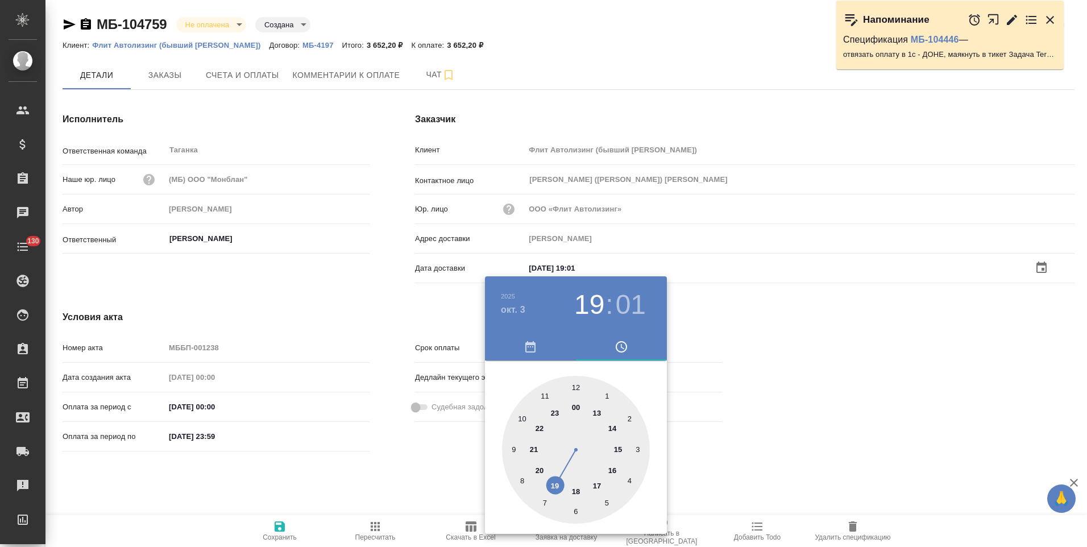
type input "03.10.2025 19:01"
click at [416, 489] on div at bounding box center [543, 273] width 1087 height 547
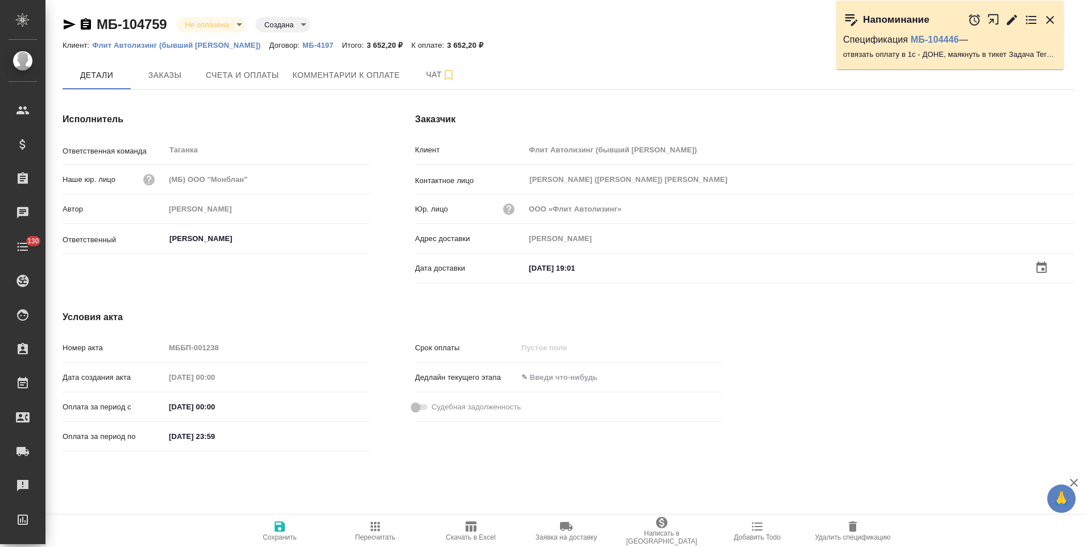
click at [287, 526] on span "Сохранить" at bounding box center [280, 530] width 82 height 22
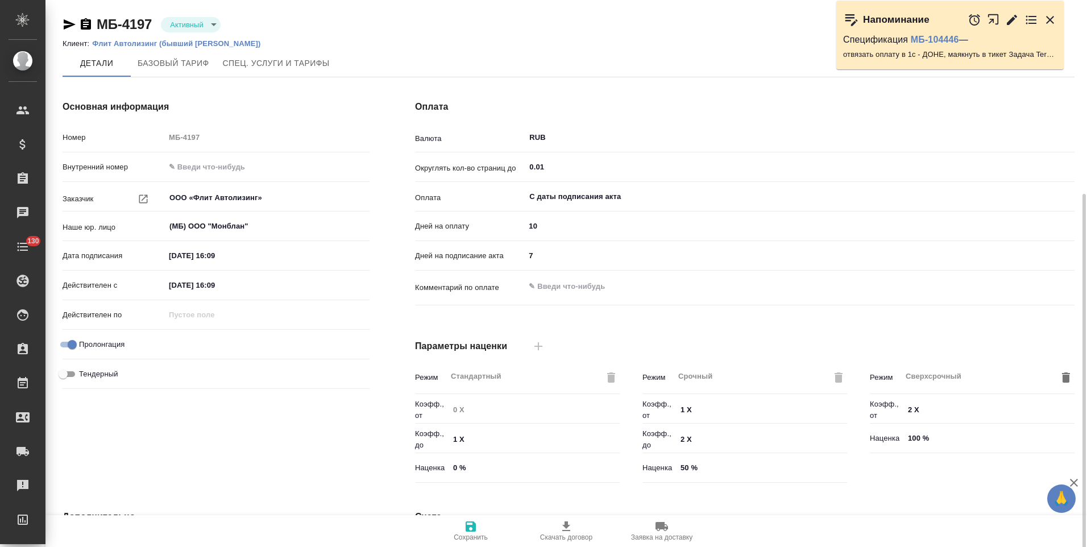
scroll to position [226, 0]
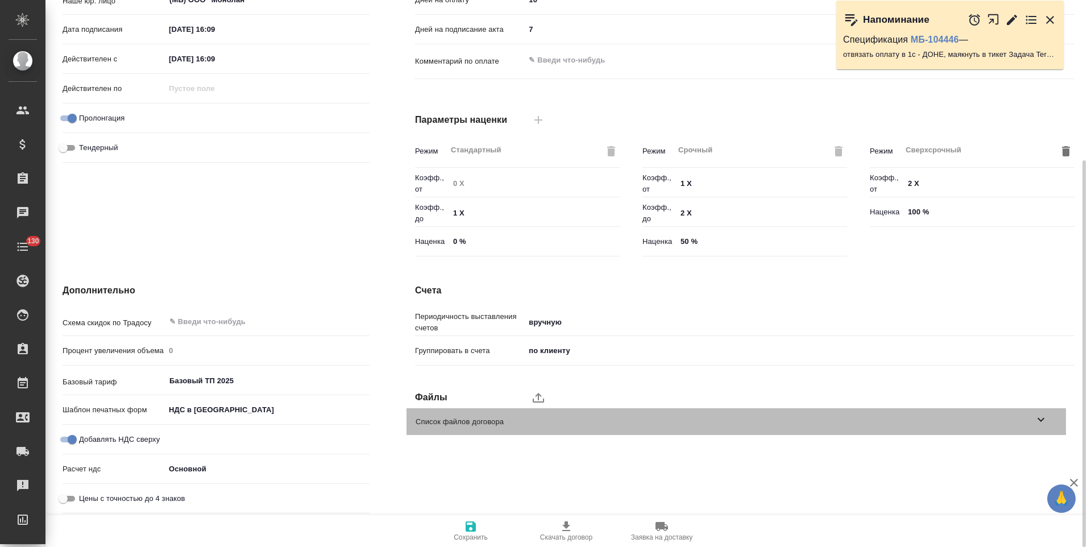
click at [1051, 417] on div "Список файлов договора" at bounding box center [735, 421] width 659 height 27
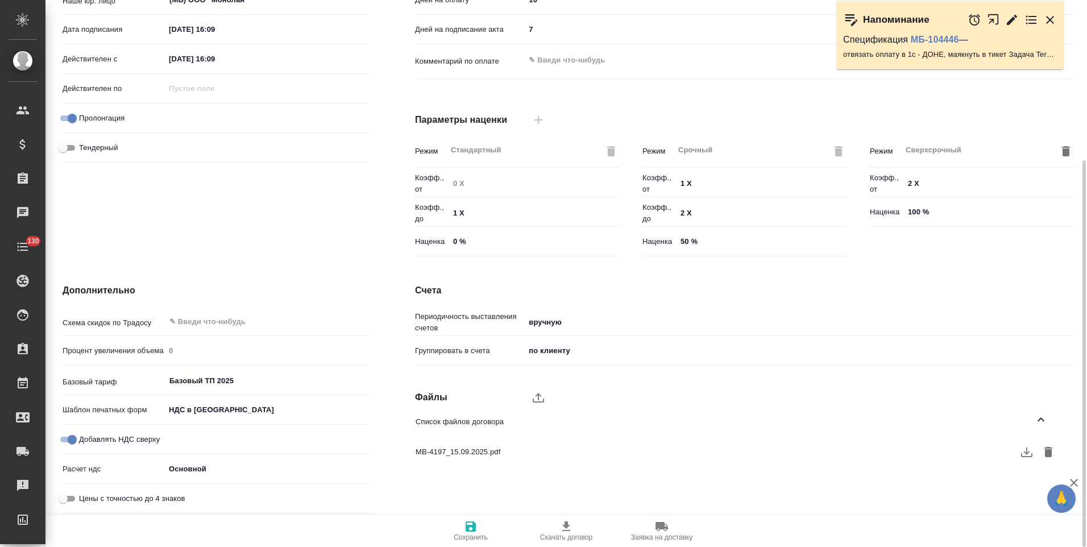
click at [1028, 451] on icon "button" at bounding box center [1027, 452] width 14 height 14
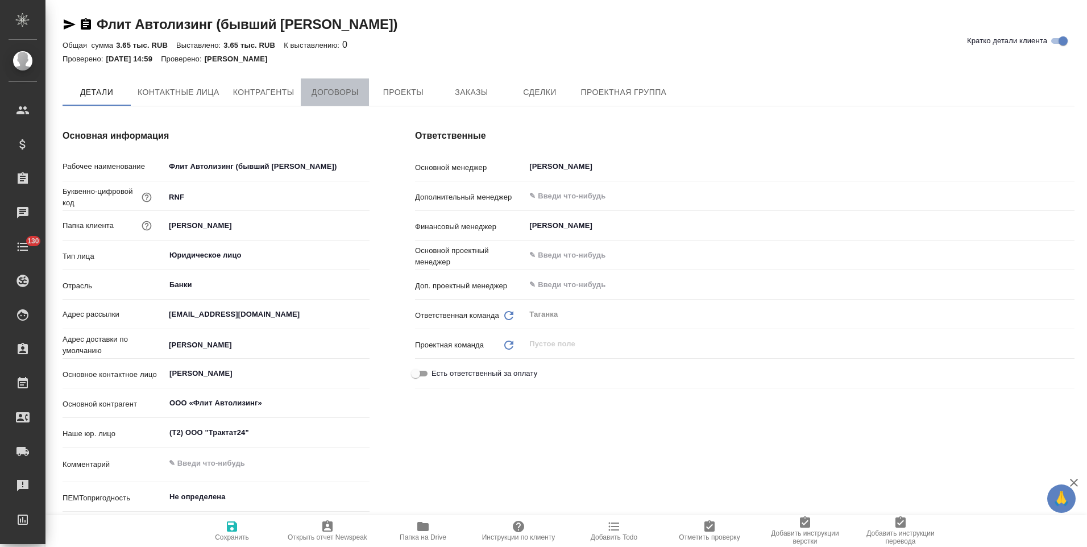
click at [352, 89] on span "Договоры" at bounding box center [334, 92] width 55 height 14
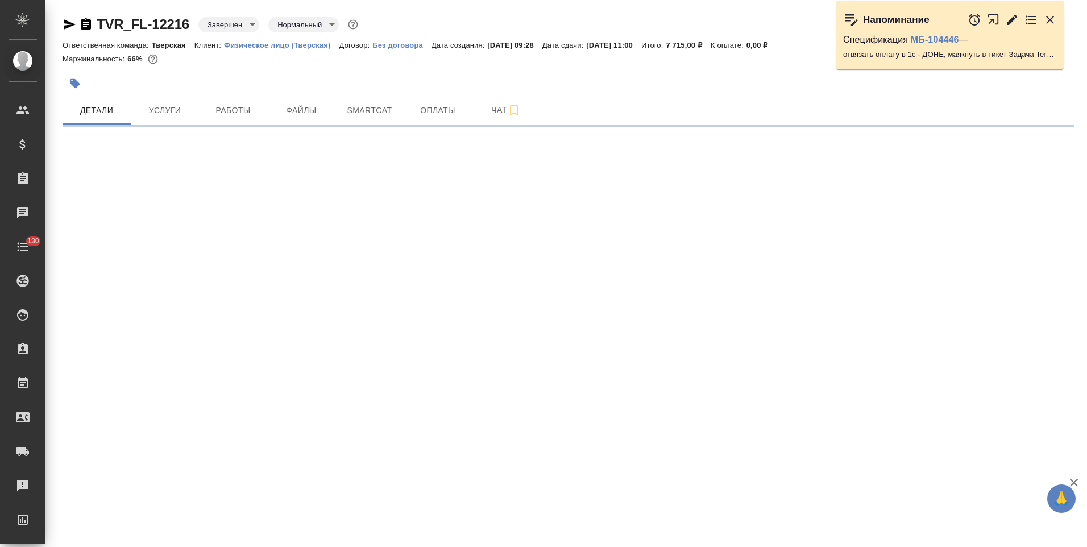
select select "RU"
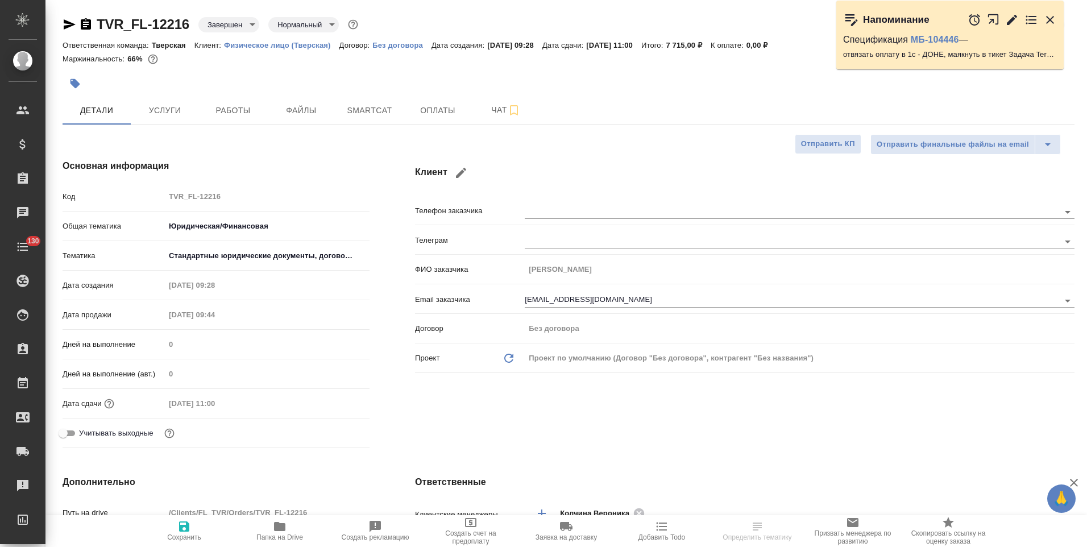
type textarea "x"
click at [87, 25] on icon "button" at bounding box center [86, 23] width 10 height 11
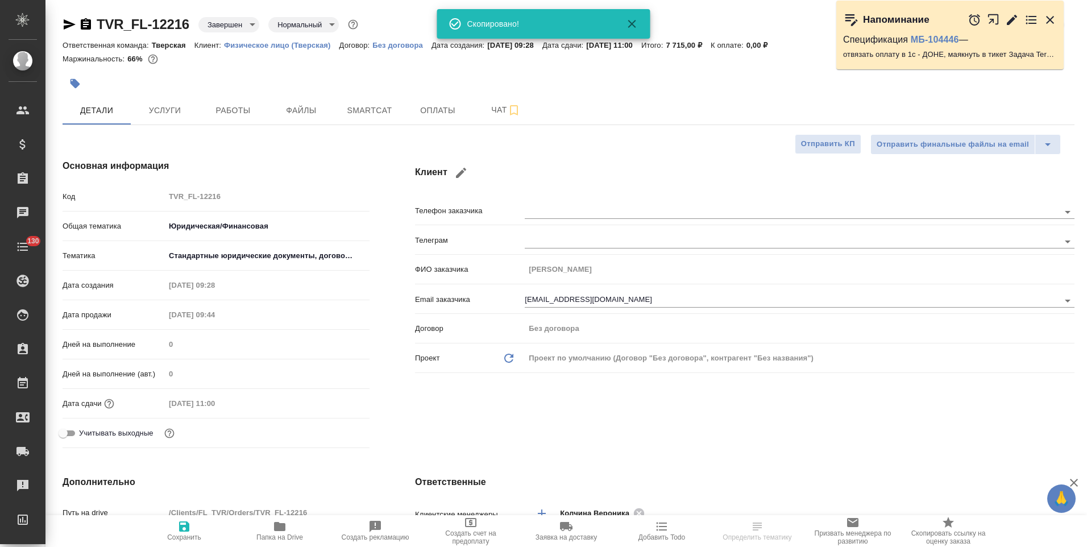
type textarea "x"
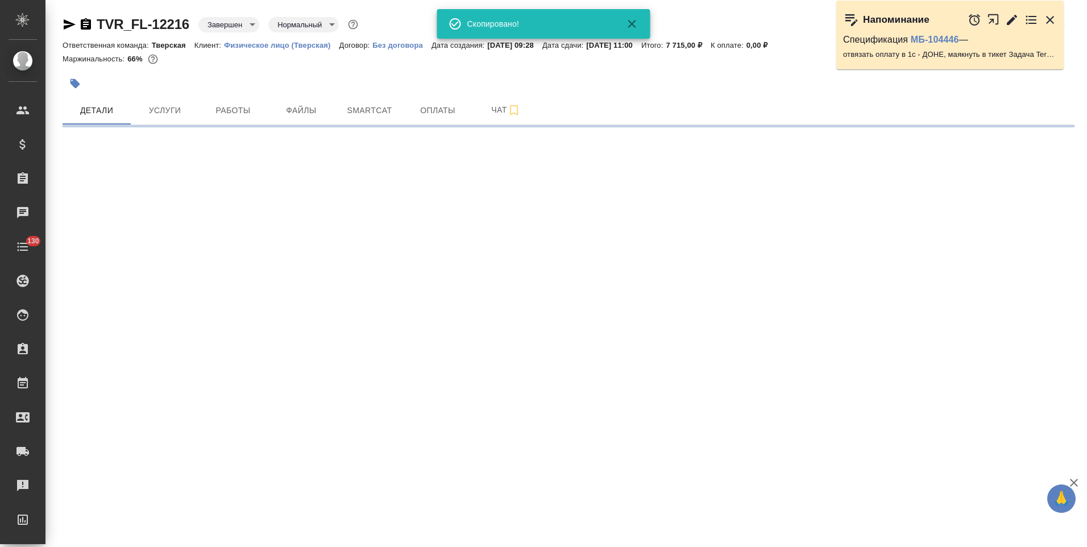
select select "RU"
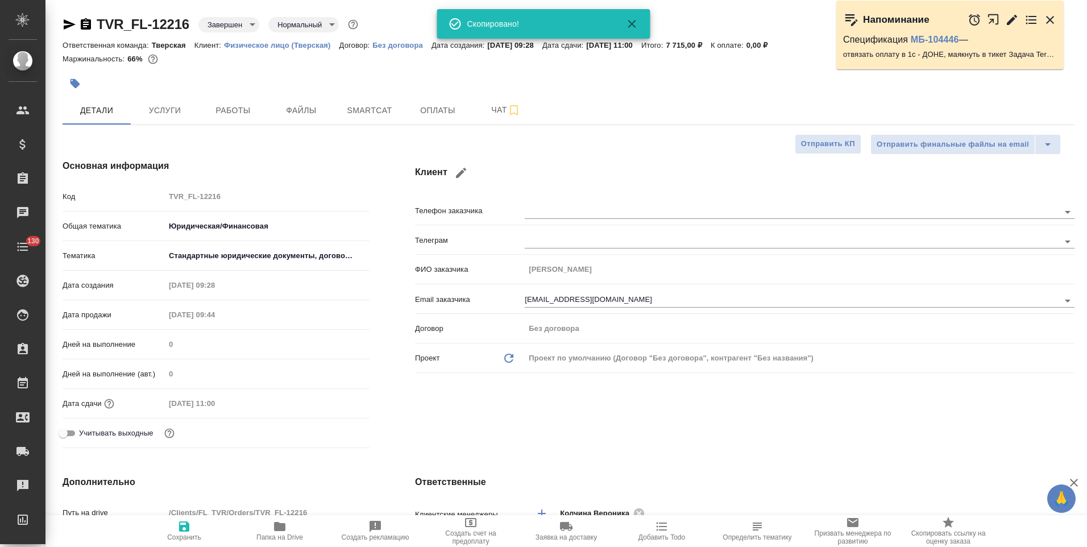
type textarea "x"
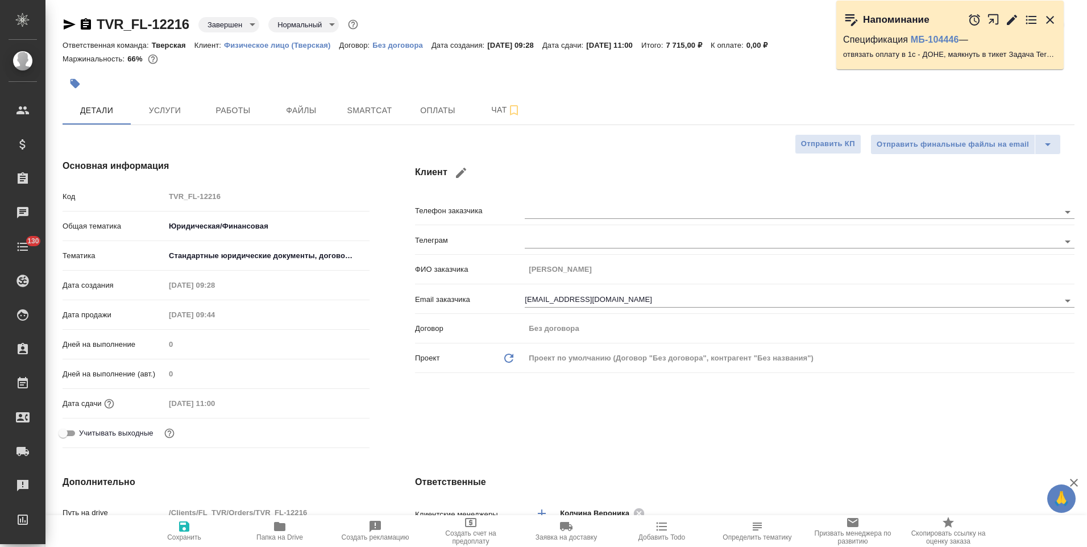
type textarea "x"
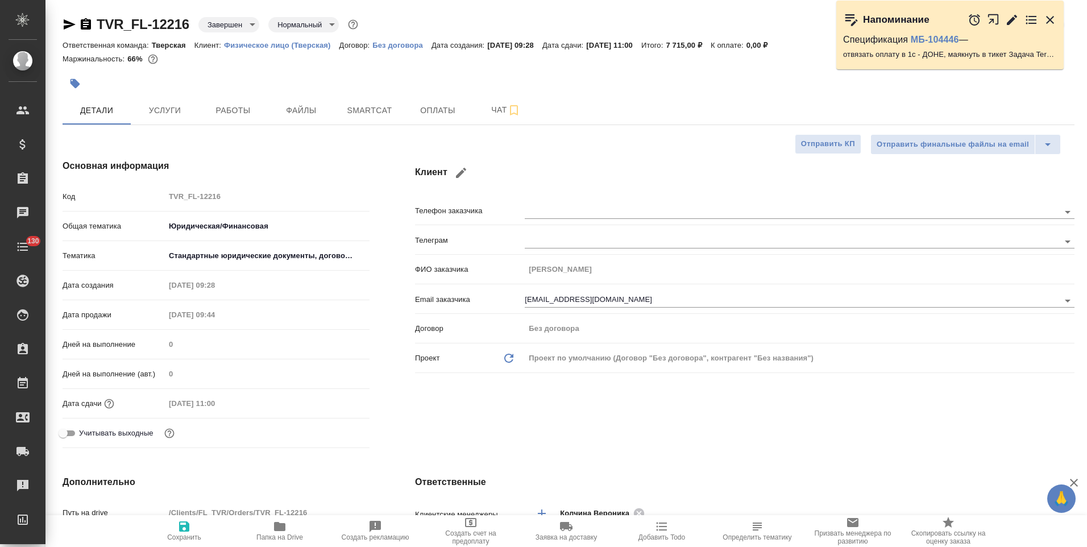
type textarea "x"
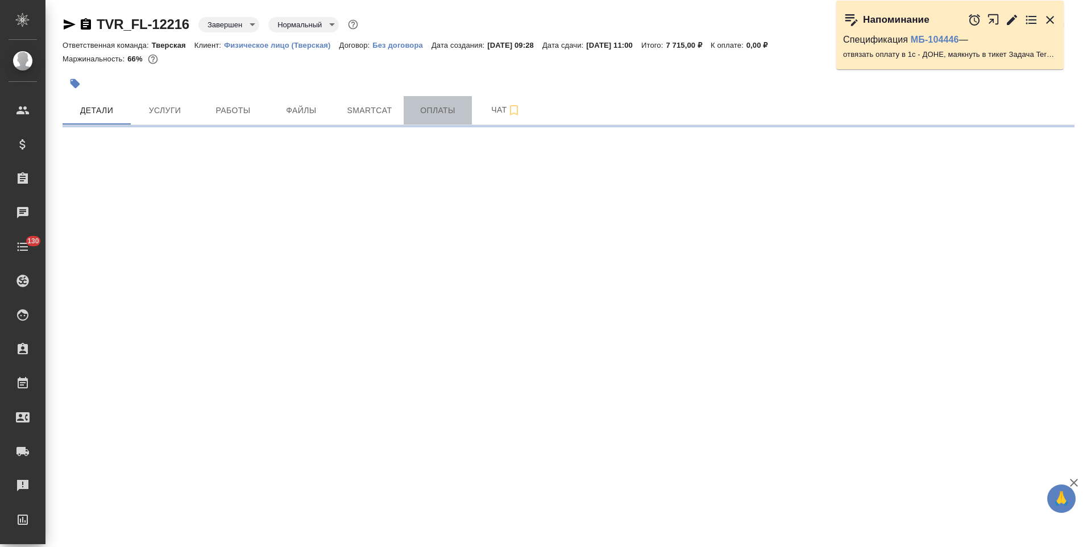
click at [444, 115] on span "Оплаты" at bounding box center [437, 110] width 55 height 14
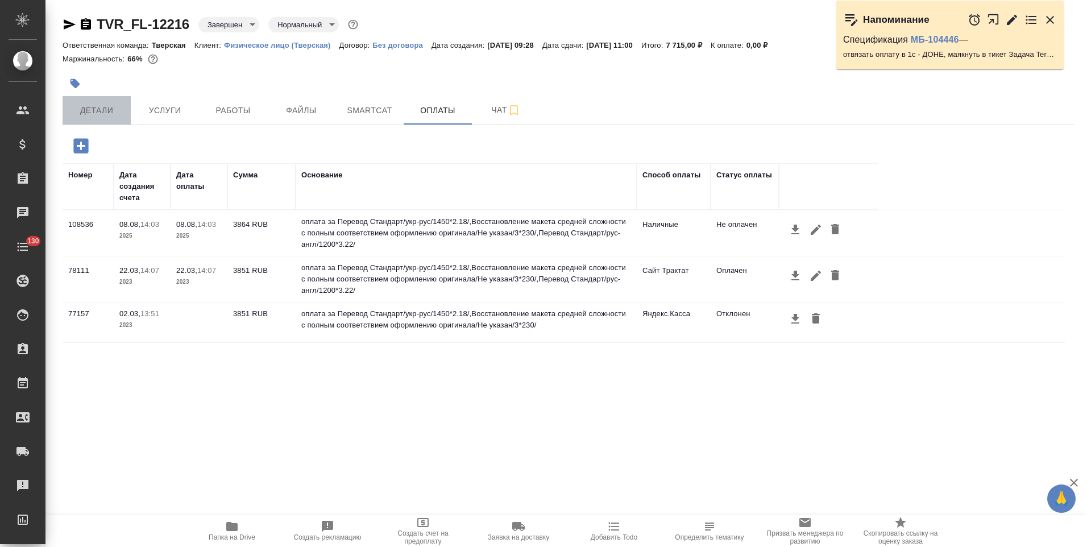
click at [87, 108] on span "Детали" at bounding box center [96, 110] width 55 height 14
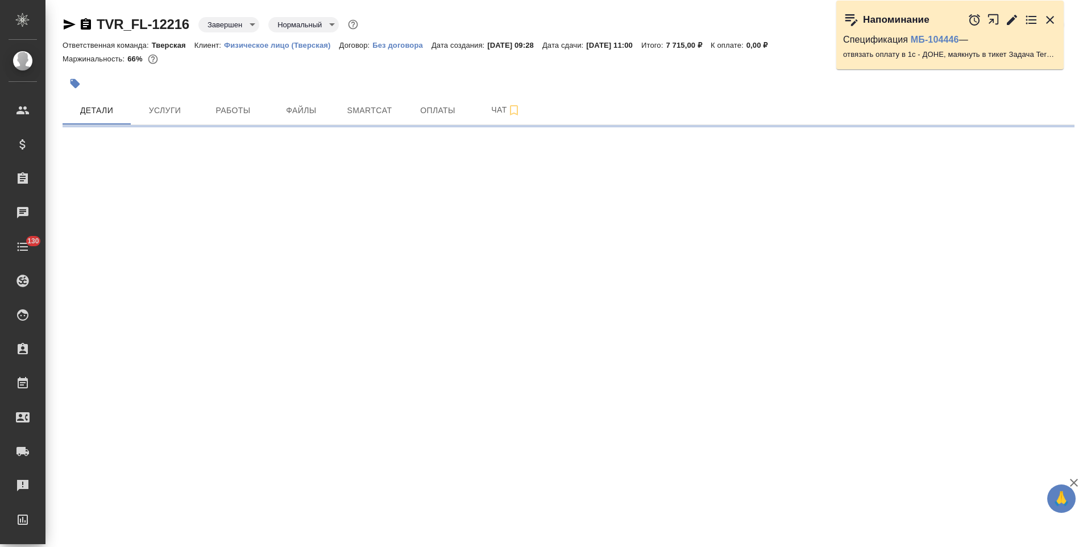
select select "RU"
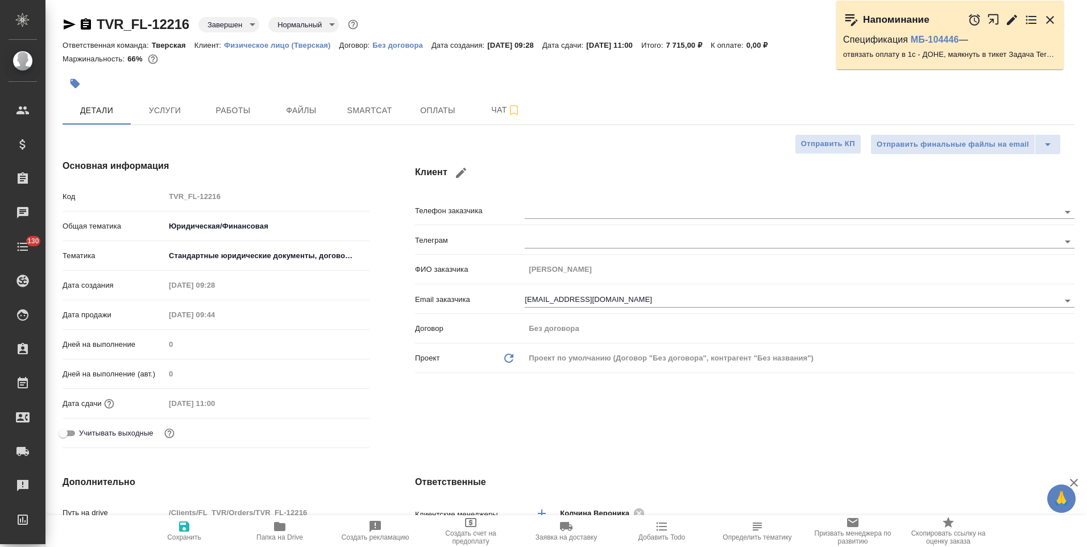
type textarea "x"
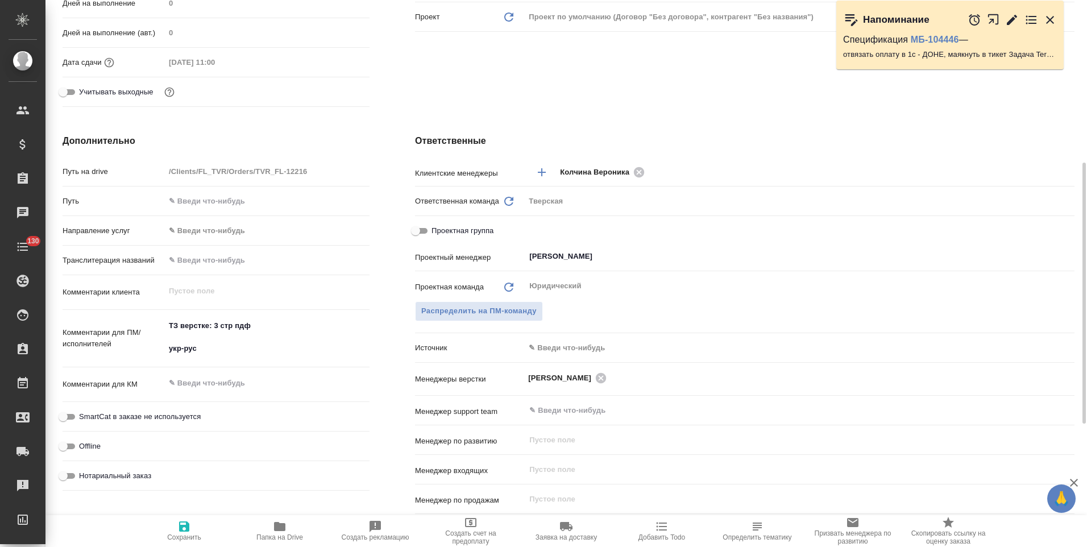
scroll to position [616, 0]
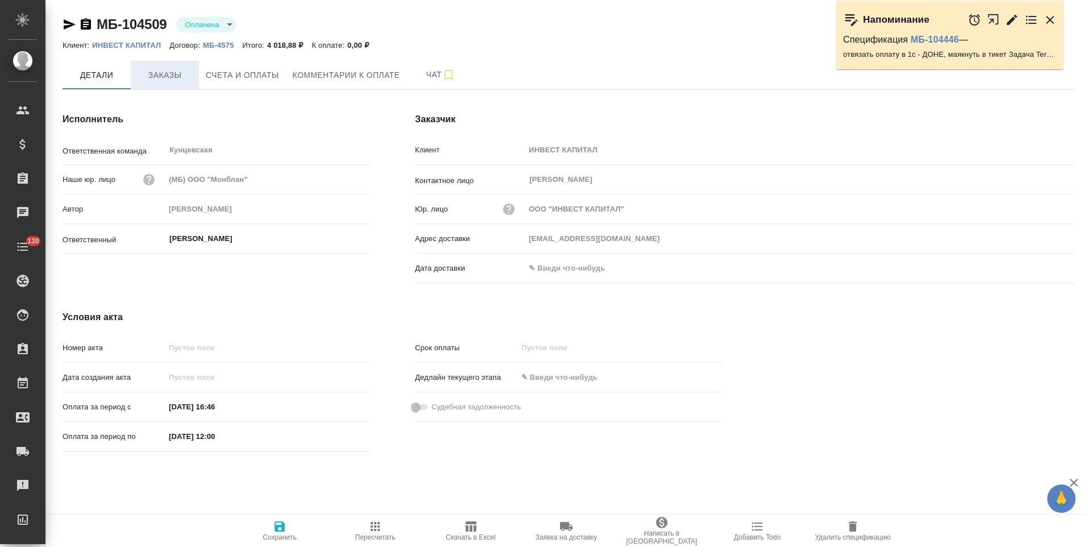
click at [172, 78] on span "Заказы" at bounding box center [165, 75] width 55 height 14
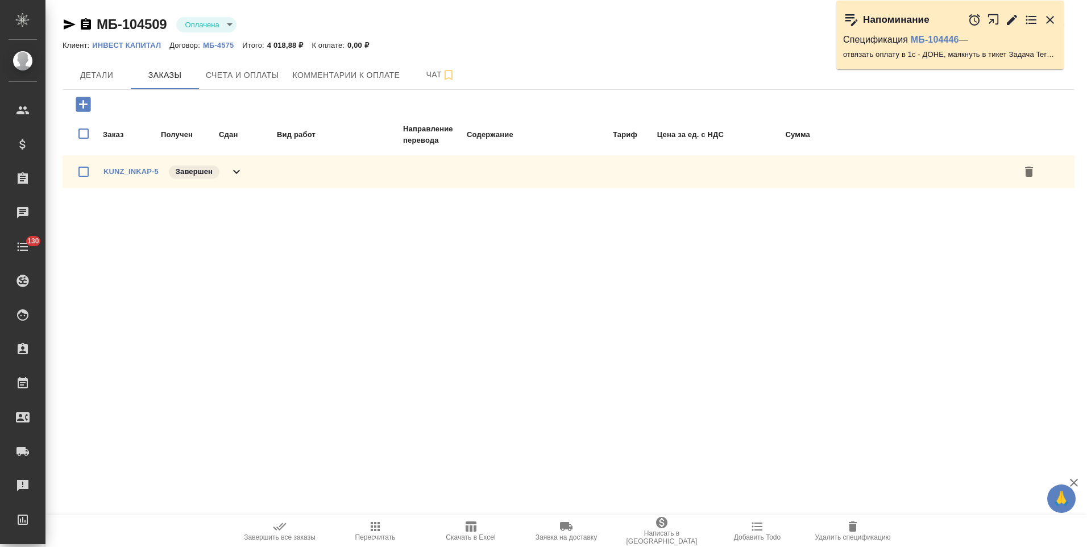
drag, startPoint x: 238, startPoint y: 168, endPoint x: 296, endPoint y: 180, distance: 58.8
click at [239, 168] on icon at bounding box center [237, 172] width 14 height 14
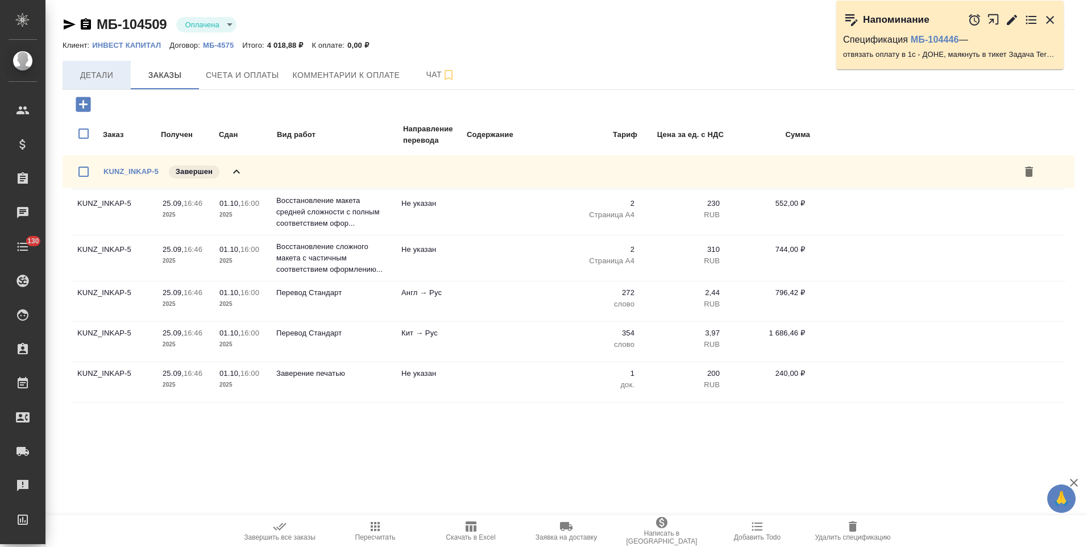
click at [99, 85] on button "Детали" at bounding box center [97, 75] width 68 height 28
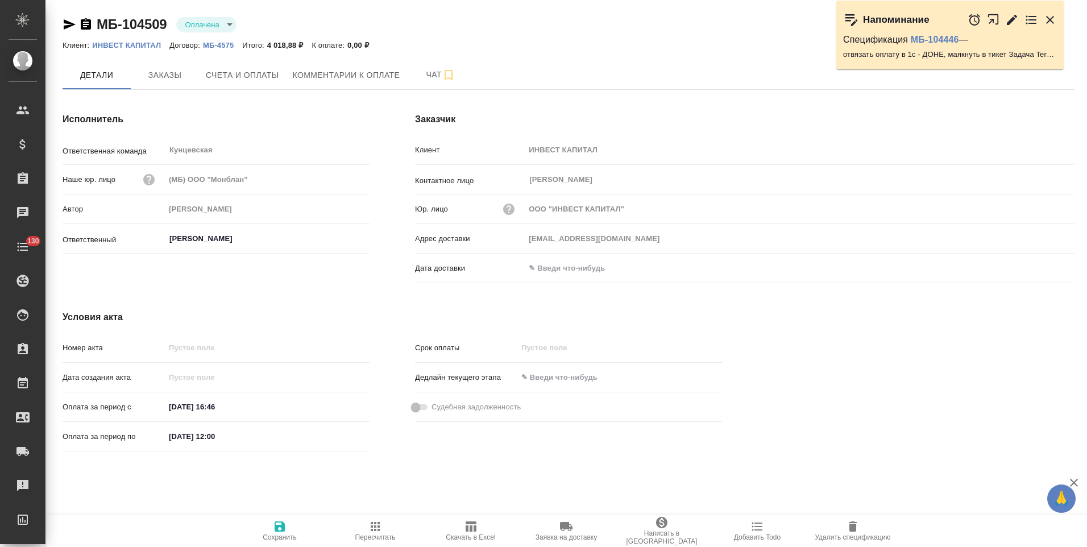
click at [89, 24] on icon "button" at bounding box center [86, 23] width 10 height 11
click at [189, 80] on span "Заказы" at bounding box center [165, 75] width 55 height 14
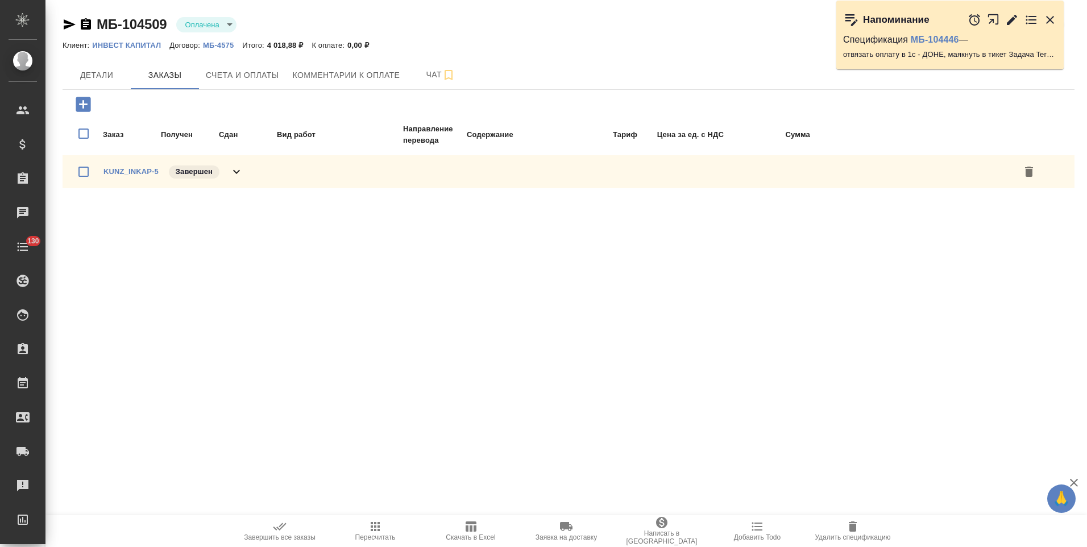
click at [232, 175] on icon at bounding box center [237, 172] width 14 height 14
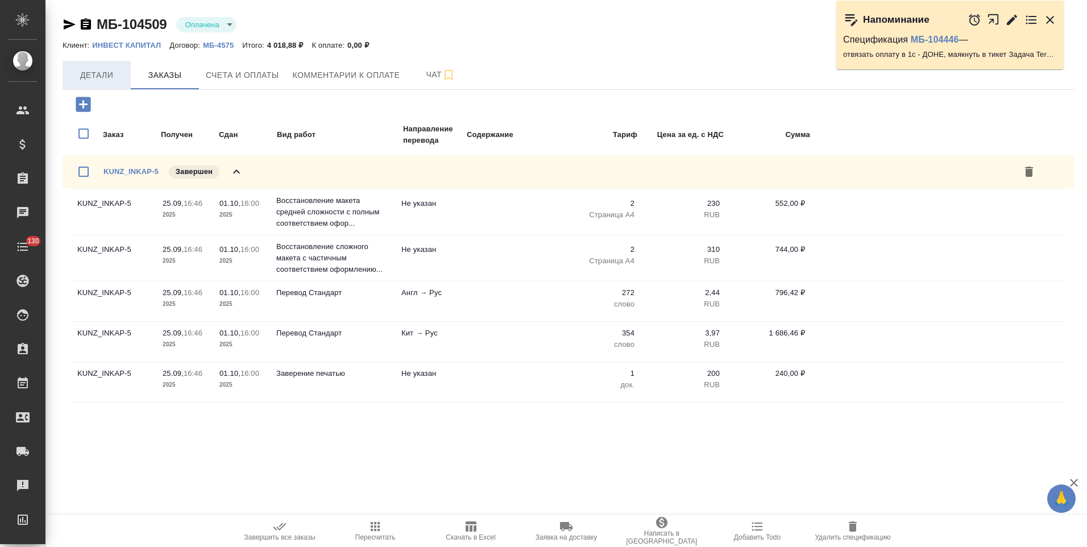
click at [97, 83] on button "Детали" at bounding box center [97, 75] width 68 height 28
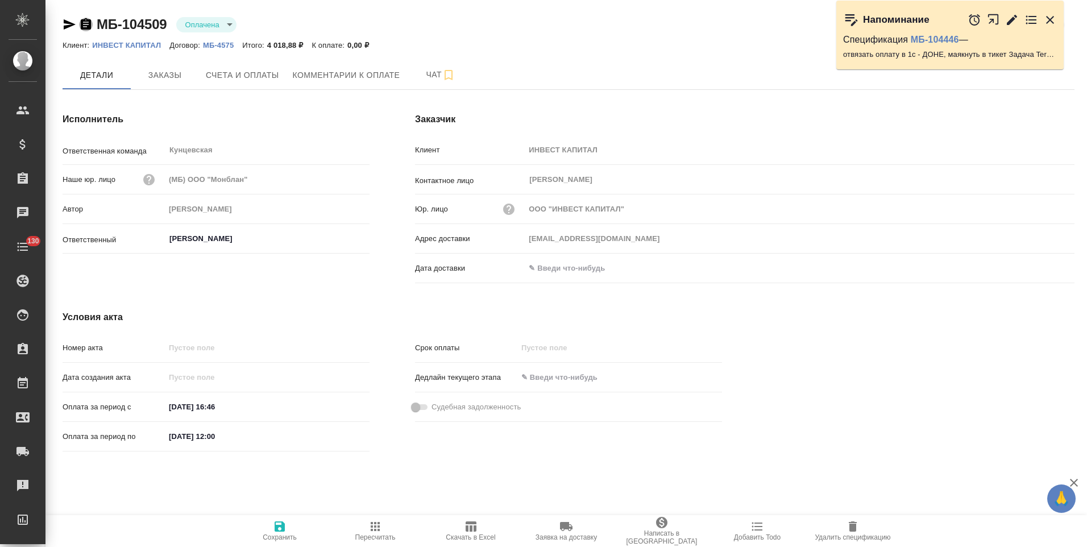
click at [82, 24] on icon "button" at bounding box center [86, 23] width 10 height 11
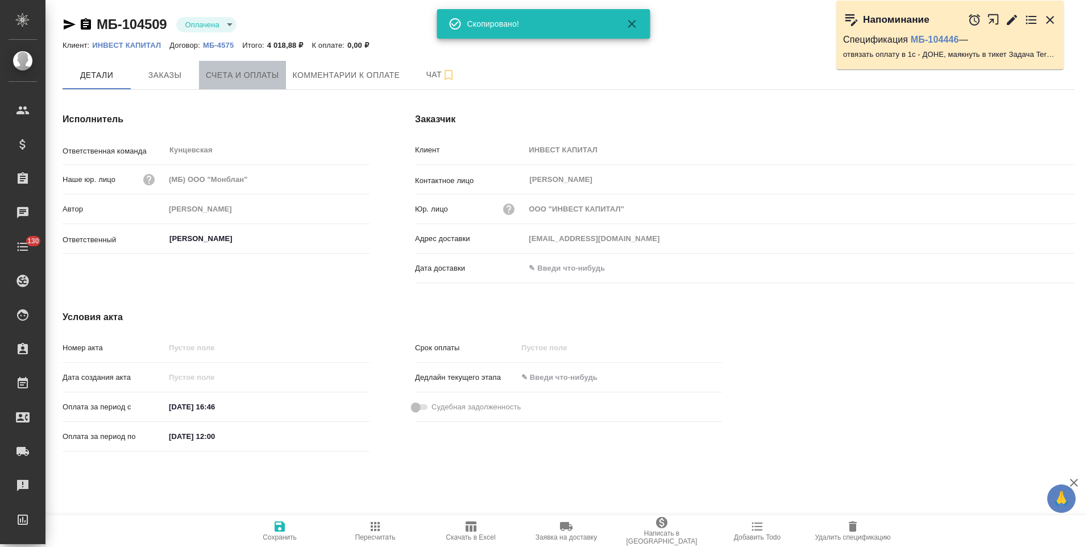
click at [253, 82] on span "Счета и оплаты" at bounding box center [242, 75] width 73 height 14
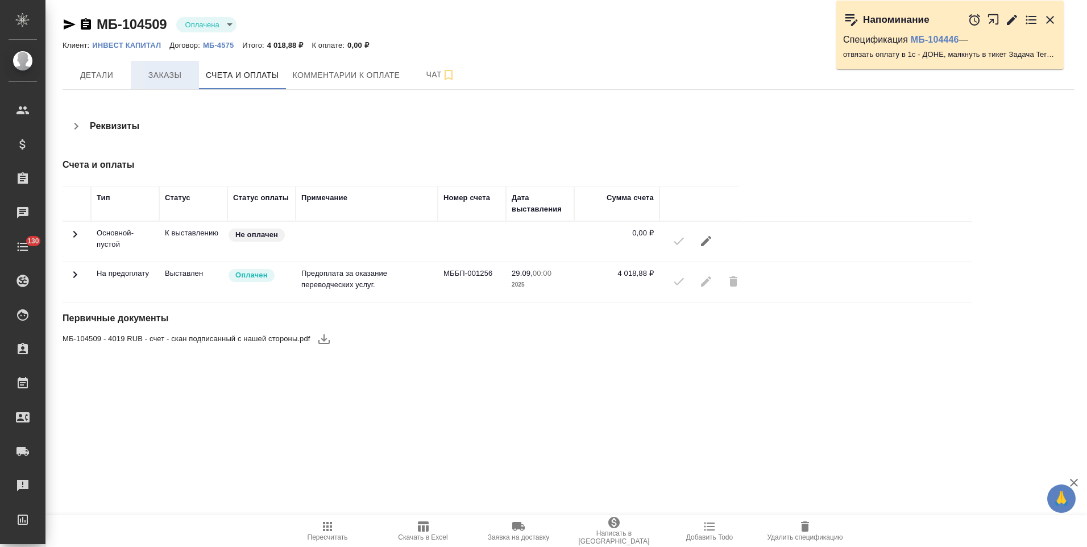
click at [157, 80] on span "Заказы" at bounding box center [165, 75] width 55 height 14
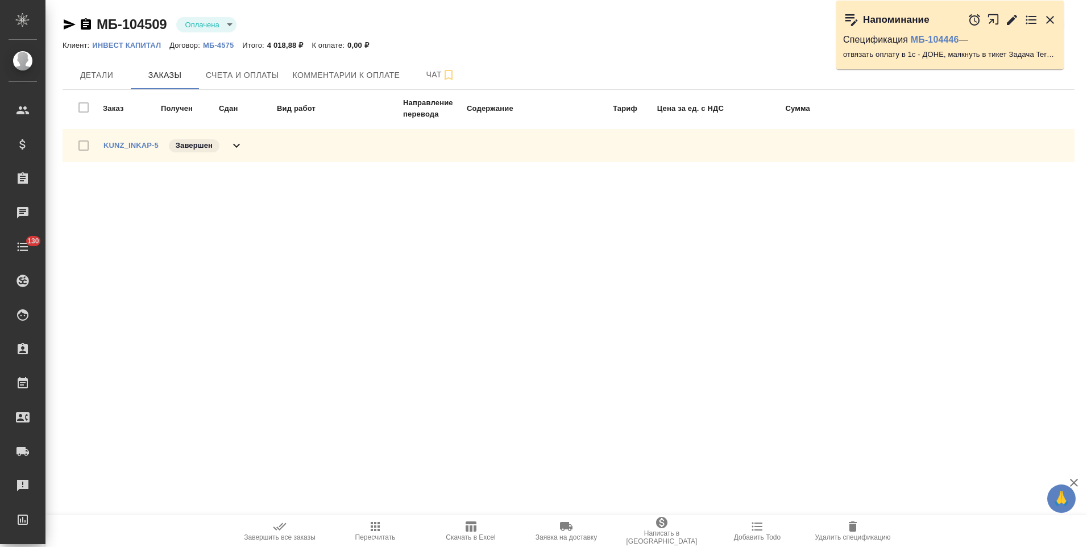
click at [239, 144] on icon at bounding box center [237, 146] width 14 height 14
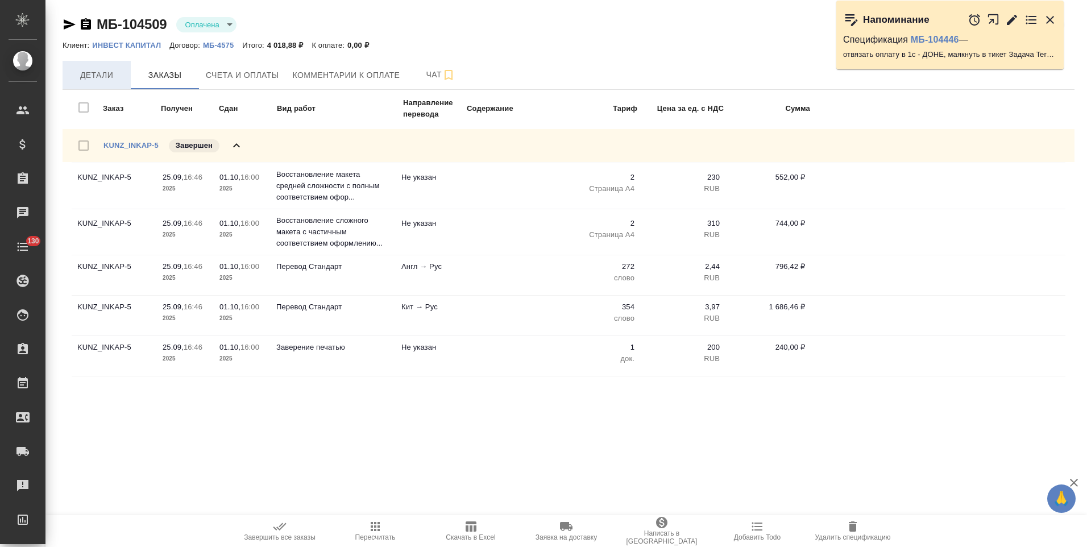
click at [99, 78] on span "Детали" at bounding box center [96, 75] width 55 height 14
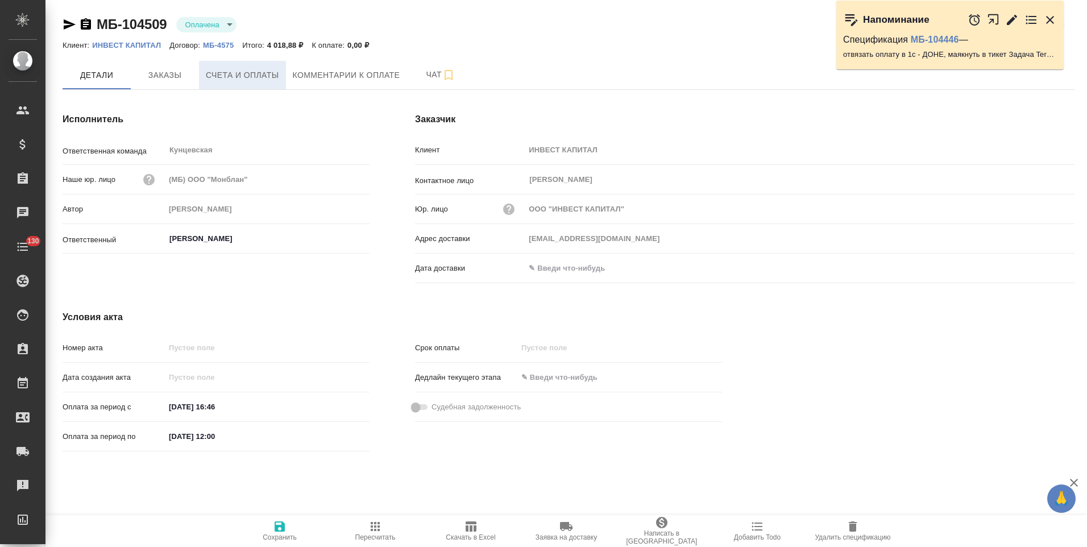
click at [261, 76] on span "Счета и оплаты" at bounding box center [242, 75] width 73 height 14
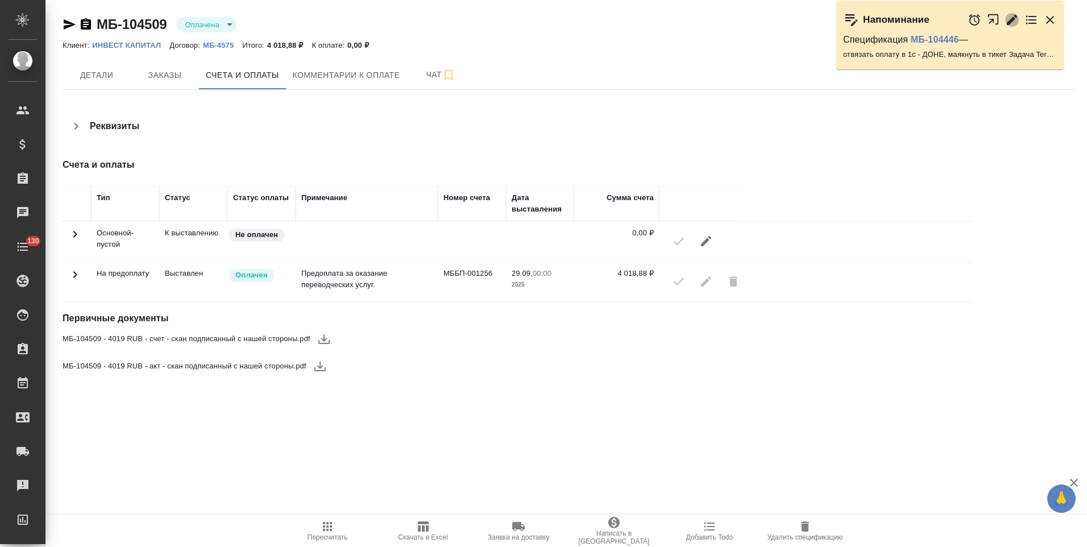
click at [1013, 22] on icon "button" at bounding box center [1012, 20] width 14 height 14
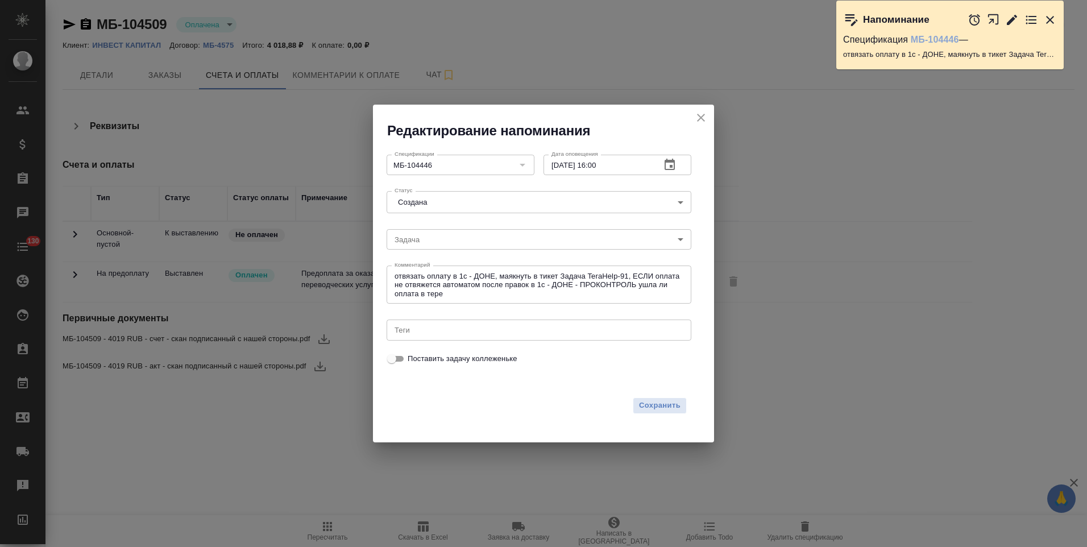
click at [943, 42] on link "МБ-104446" at bounding box center [935, 40] width 48 height 10
click at [670, 166] on icon "button" at bounding box center [669, 164] width 10 height 11
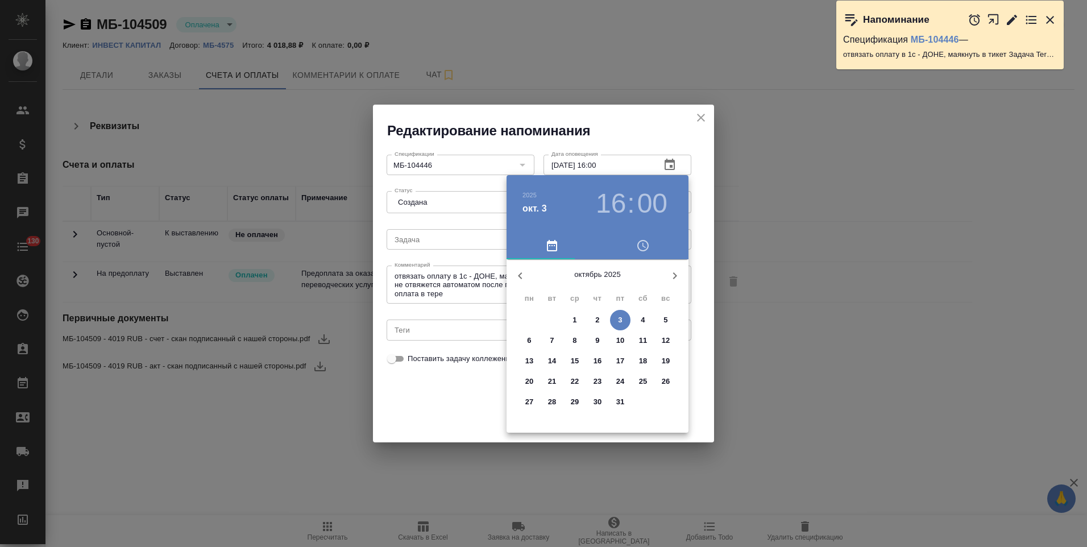
click at [528, 335] on p "6" at bounding box center [529, 340] width 4 height 11
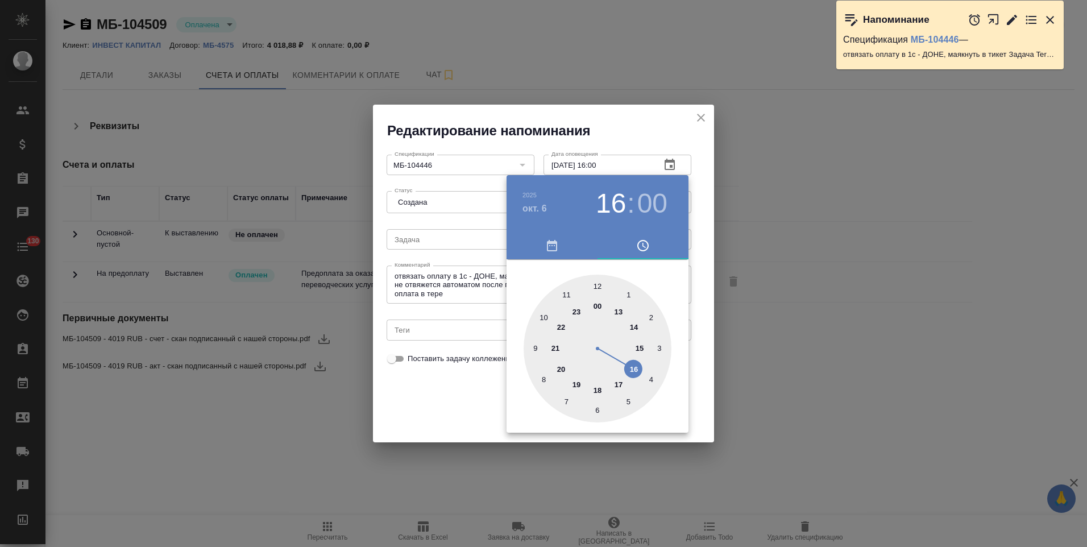
click at [598, 284] on div at bounding box center [597, 349] width 148 height 148
type input "06.10.2025 12:00"
drag, startPoint x: 709, startPoint y: 313, endPoint x: 693, endPoint y: 320, distance: 17.3
click at [709, 313] on div at bounding box center [543, 273] width 1087 height 547
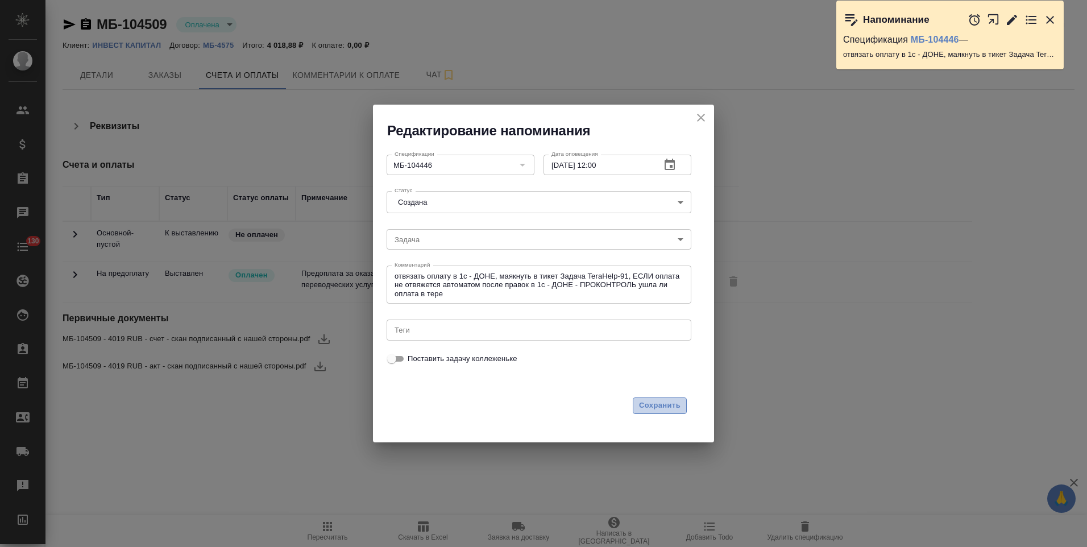
click at [644, 404] on span "Сохранить" at bounding box center [659, 405] width 41 height 13
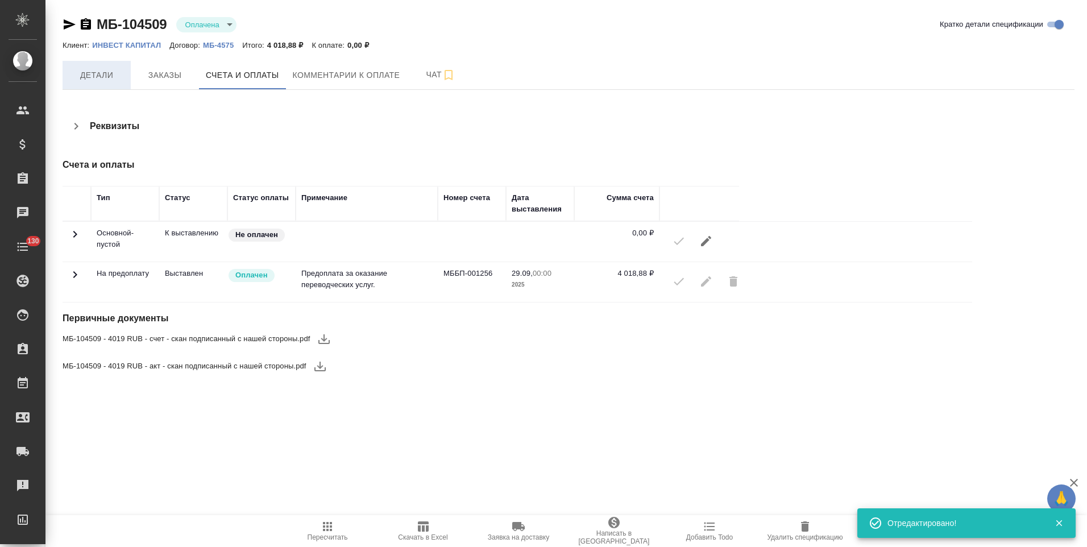
click at [101, 70] on span "Детали" at bounding box center [96, 75] width 55 height 14
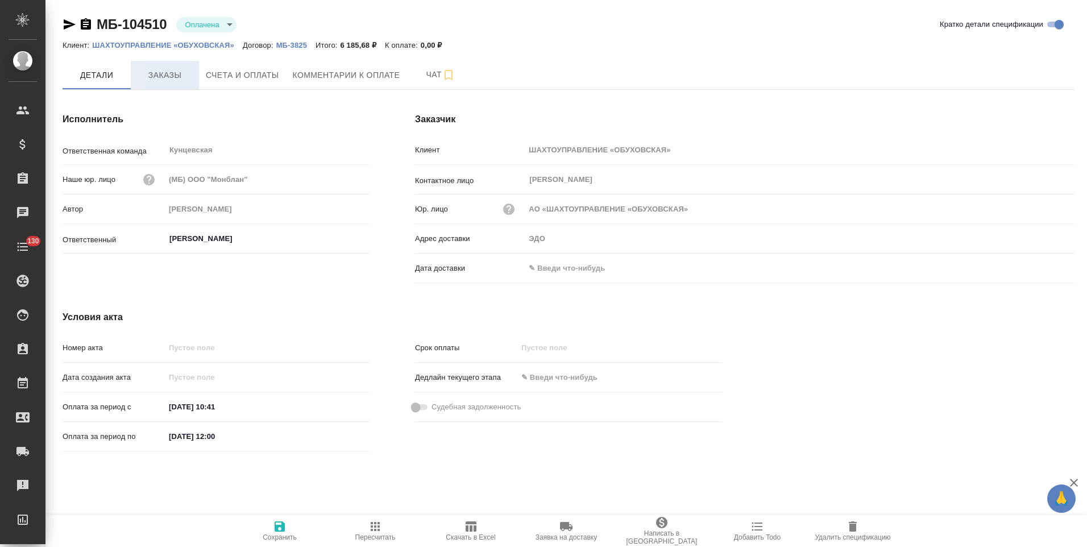
click at [169, 81] on span "Заказы" at bounding box center [165, 75] width 55 height 14
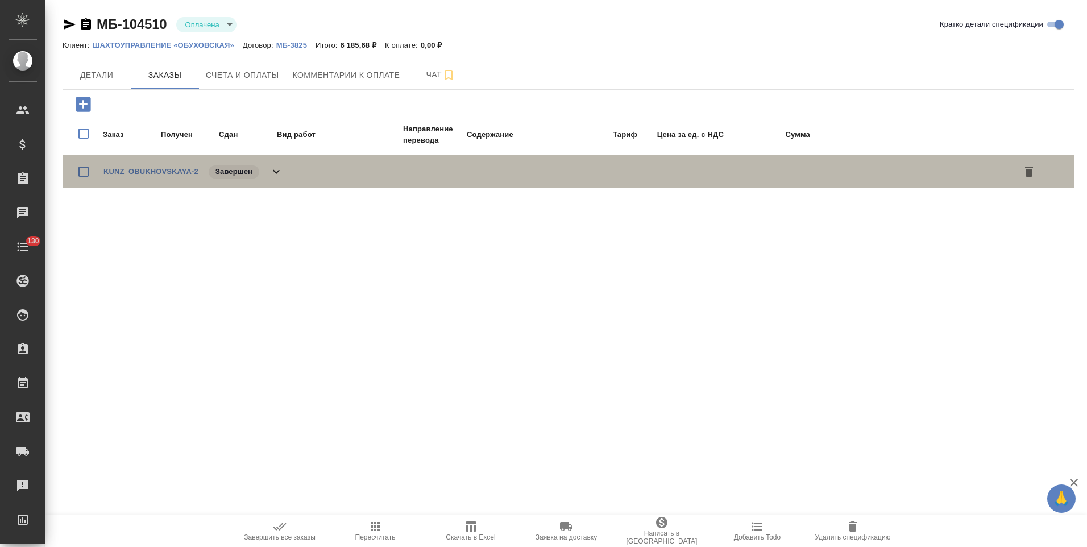
click at [279, 175] on icon at bounding box center [276, 172] width 14 height 14
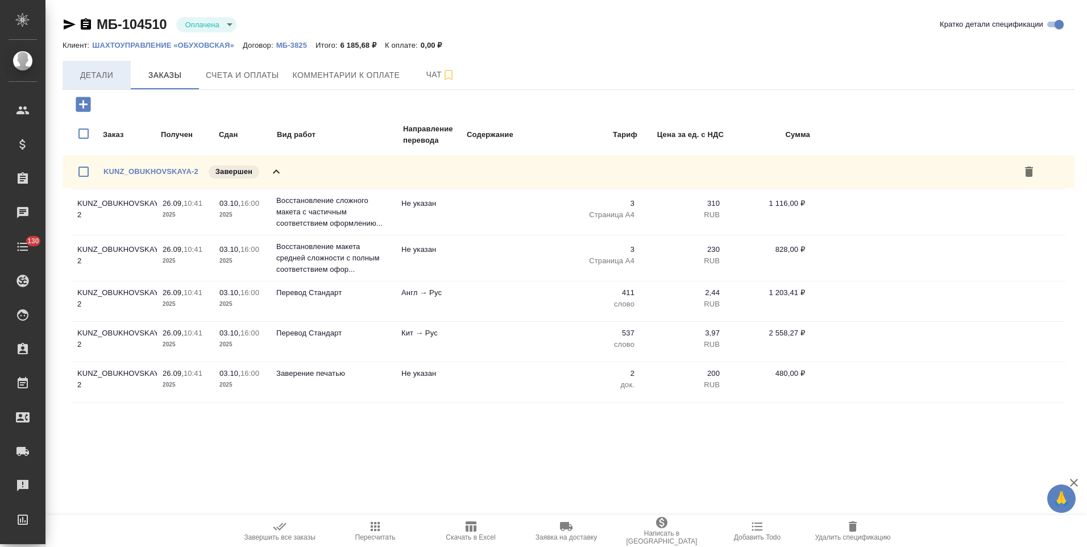
click at [110, 83] on button "Детали" at bounding box center [97, 75] width 68 height 28
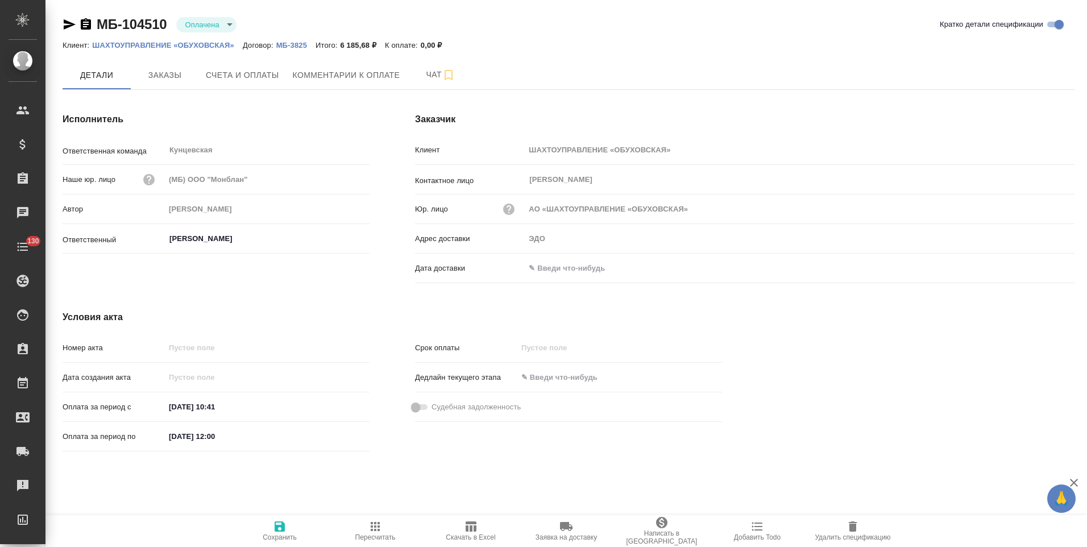
click at [179, 436] on input "[DATE] 12:00" at bounding box center [214, 436] width 99 height 16
type input "[DATE] 12:00"
click at [288, 527] on span "Сохранить" at bounding box center [280, 530] width 82 height 22
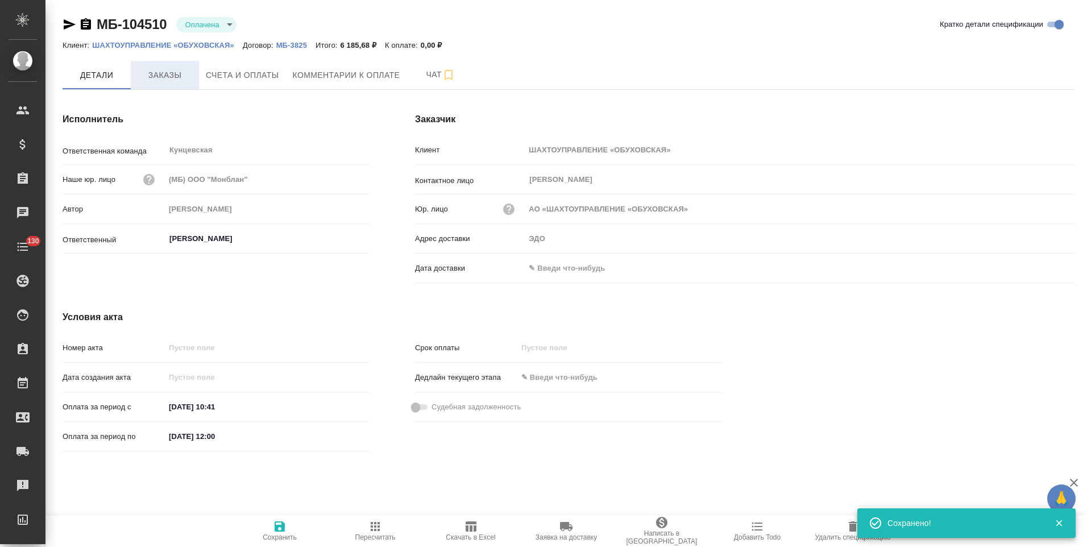
click at [168, 72] on span "Заказы" at bounding box center [165, 75] width 55 height 14
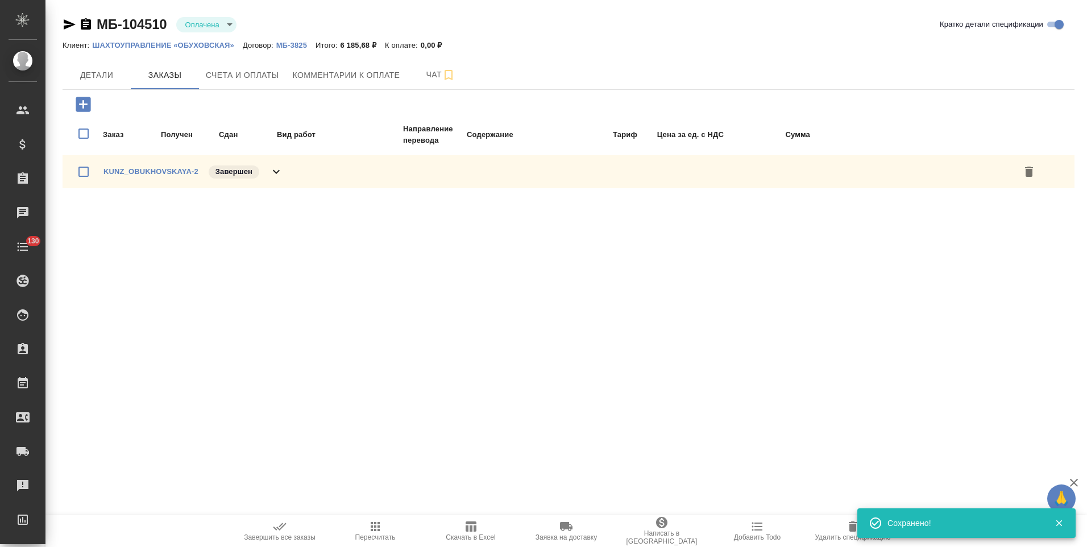
click at [279, 174] on icon at bounding box center [276, 172] width 14 height 14
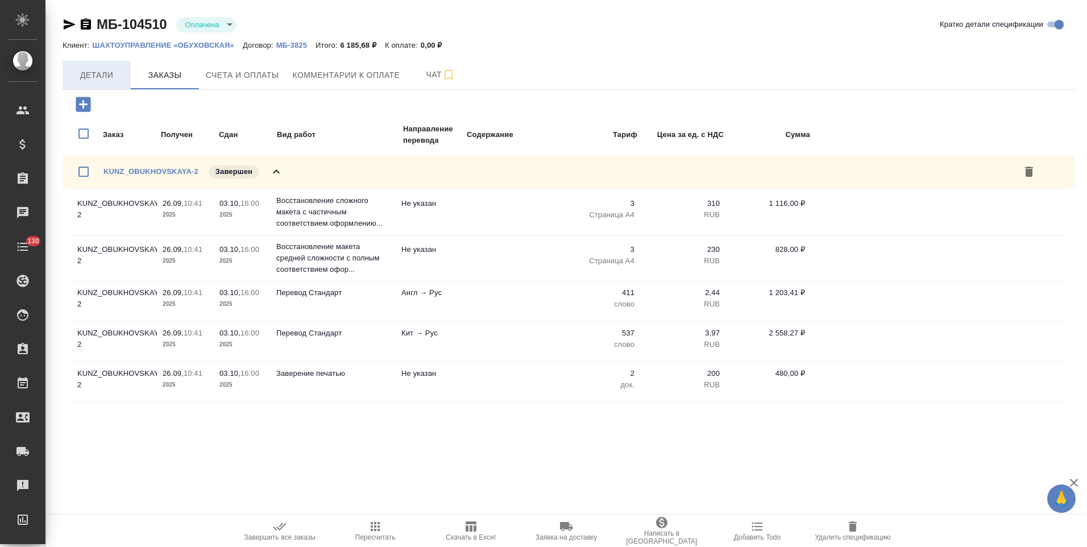
click at [106, 69] on span "Детали" at bounding box center [96, 75] width 55 height 14
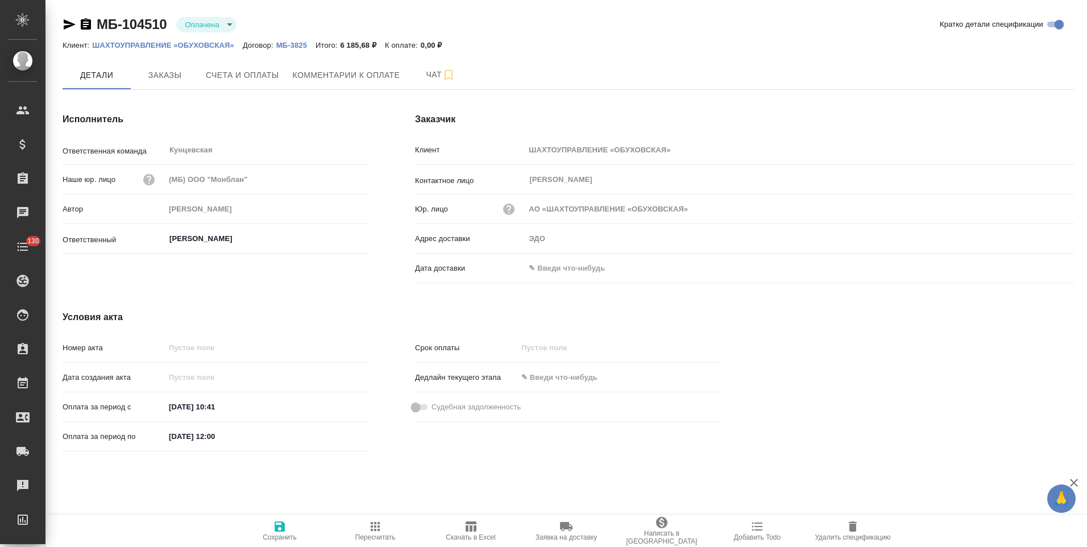
click at [89, 27] on icon "button" at bounding box center [86, 23] width 10 height 11
click at [267, 77] on span "Счета и оплаты" at bounding box center [242, 75] width 73 height 14
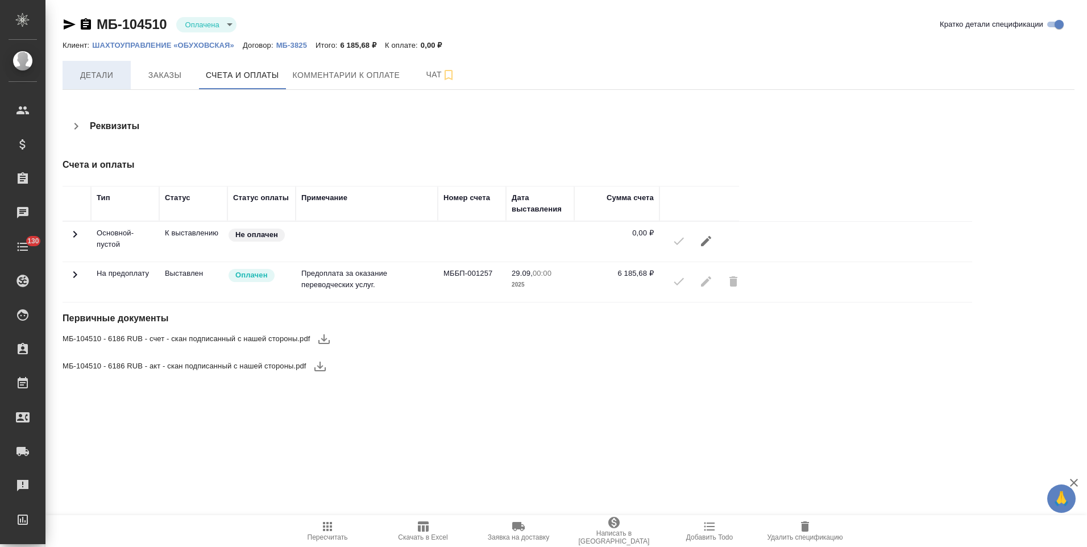
click at [108, 78] on span "Детали" at bounding box center [96, 75] width 55 height 14
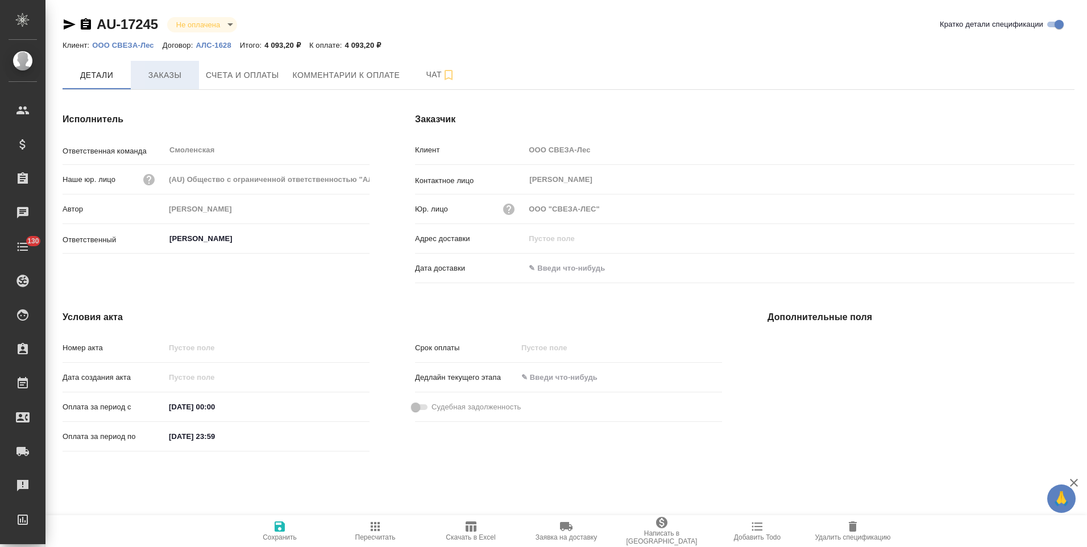
click at [153, 81] on span "Заказы" at bounding box center [165, 75] width 55 height 14
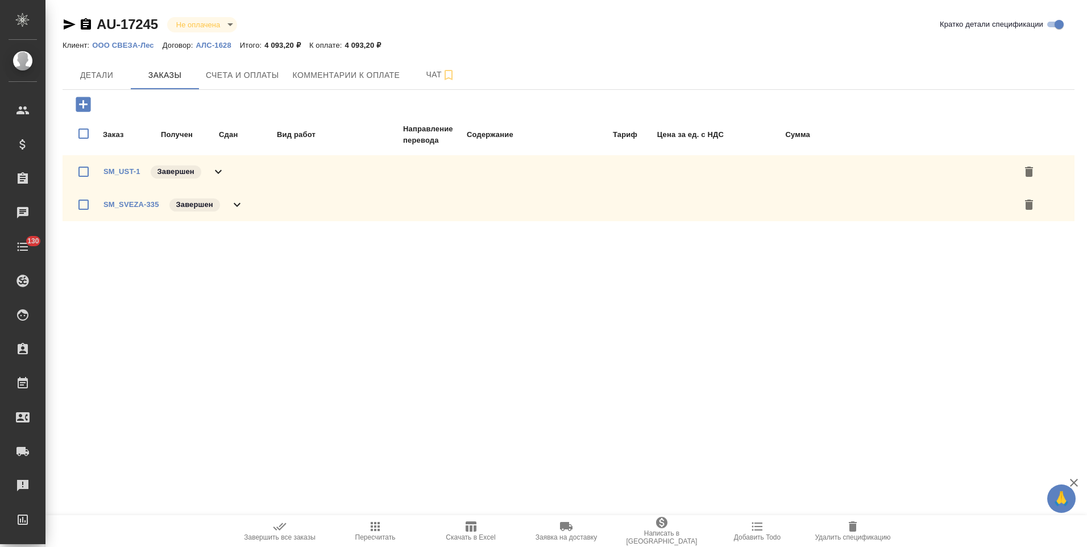
click at [228, 171] on div "SM_UST-1 Завершен" at bounding box center [569, 171] width 1012 height 33
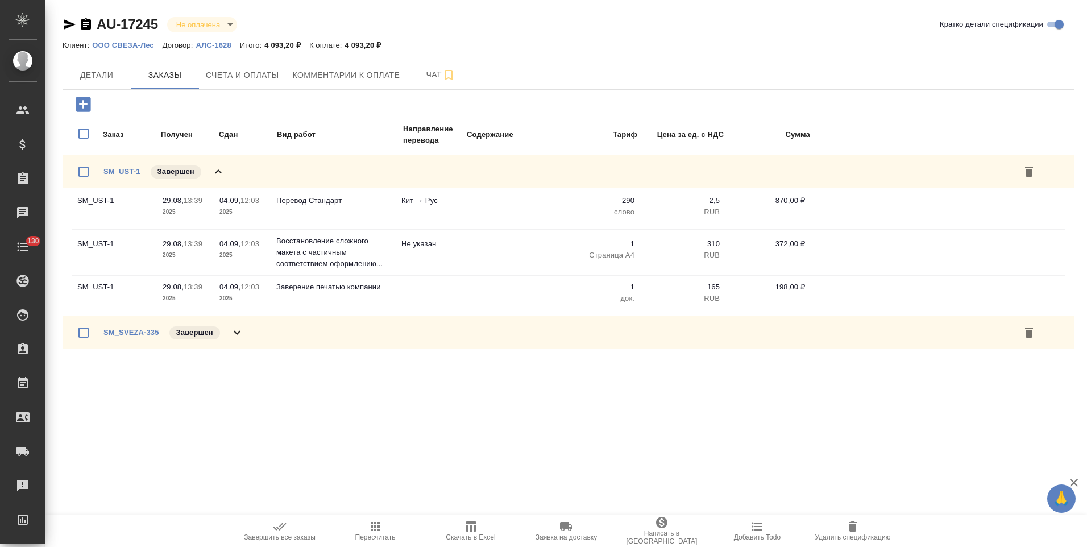
click at [228, 170] on div "SM_UST-1 Завершен" at bounding box center [569, 171] width 1012 height 33
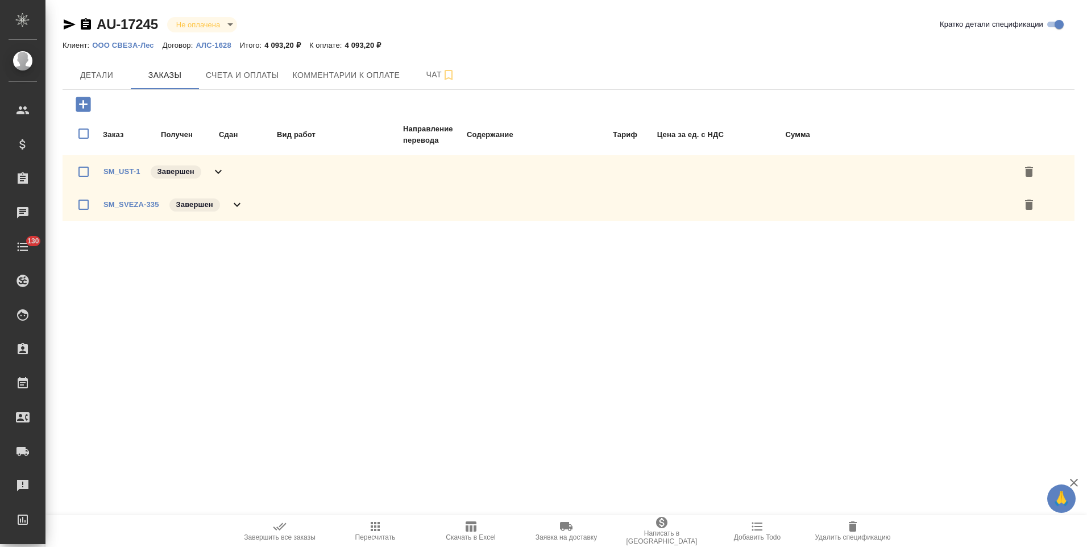
click at [245, 210] on div "SM_SVEZA-335 Завершен" at bounding box center [569, 204] width 1012 height 33
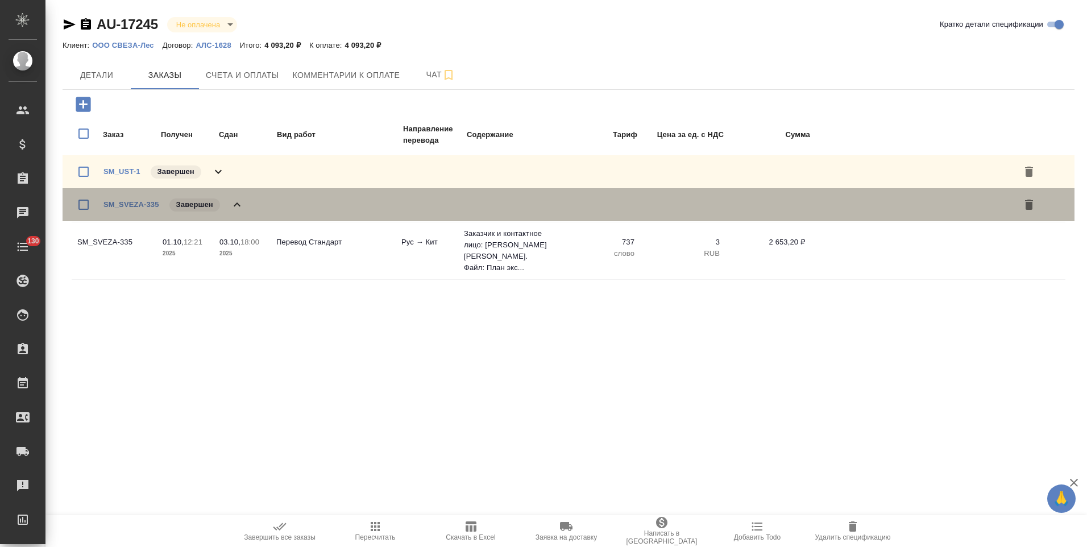
click at [245, 210] on div "SM_SVEZA-335 Завершен" at bounding box center [569, 204] width 1012 height 33
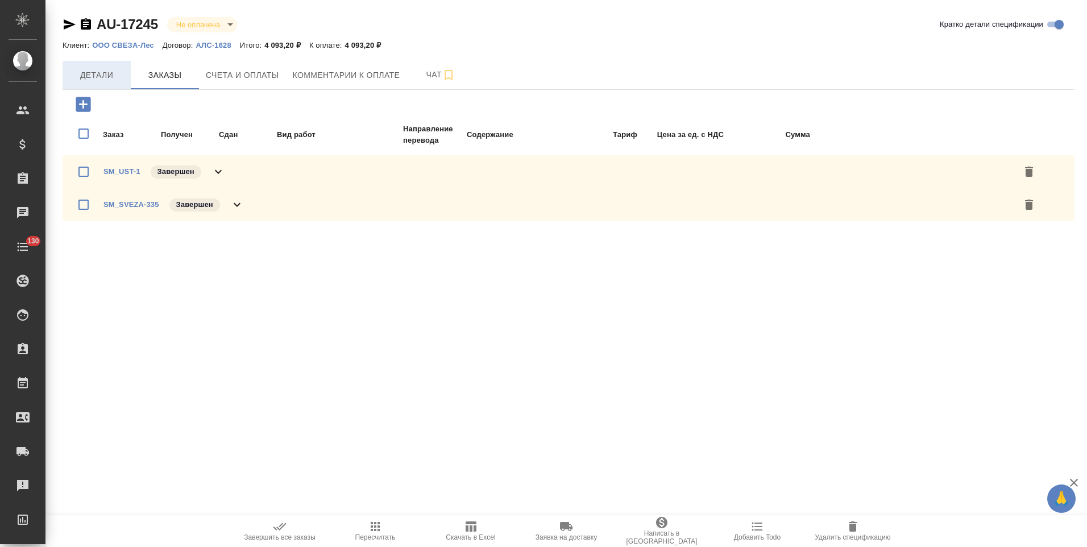
click at [107, 83] on button "Детали" at bounding box center [97, 75] width 68 height 28
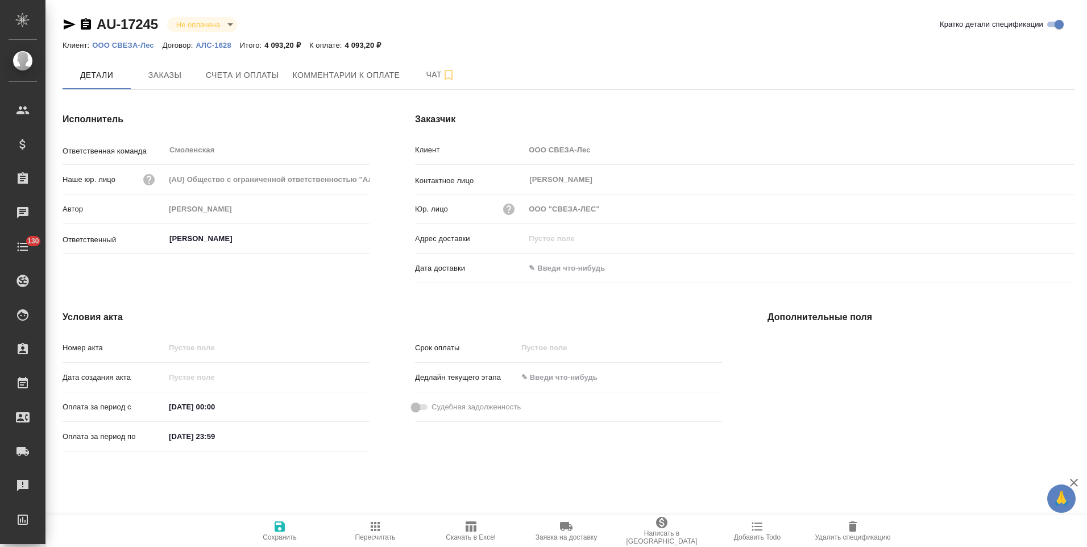
click at [222, 45] on p "АЛС-1628" at bounding box center [218, 45] width 44 height 9
click at [83, 22] on icon "button" at bounding box center [86, 23] width 10 height 11
click at [257, 81] on span "Счета и оплаты" at bounding box center [242, 75] width 73 height 14
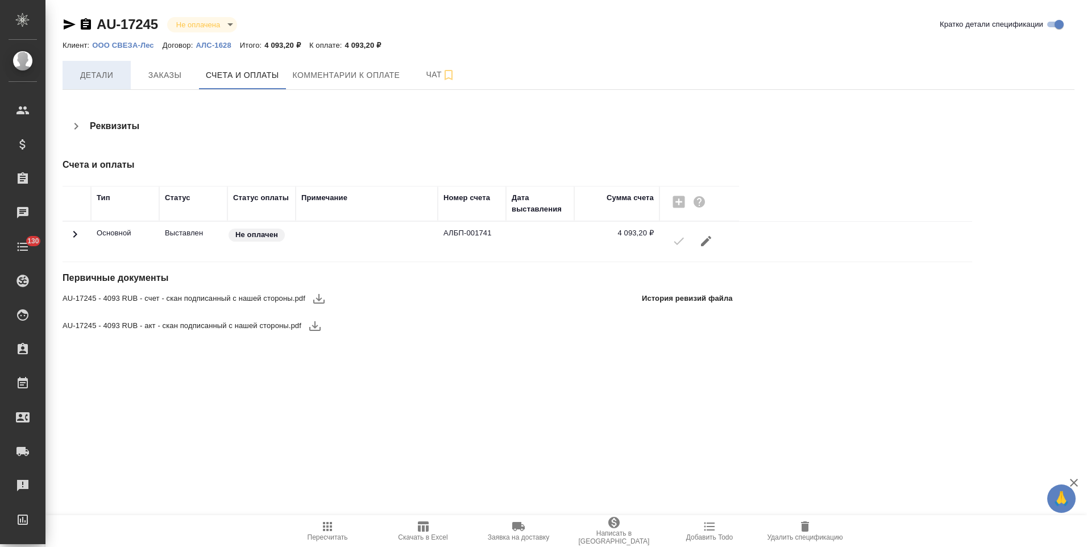
click at [99, 82] on span "Детали" at bounding box center [96, 75] width 55 height 14
